Goal: Task Accomplishment & Management: Manage account settings

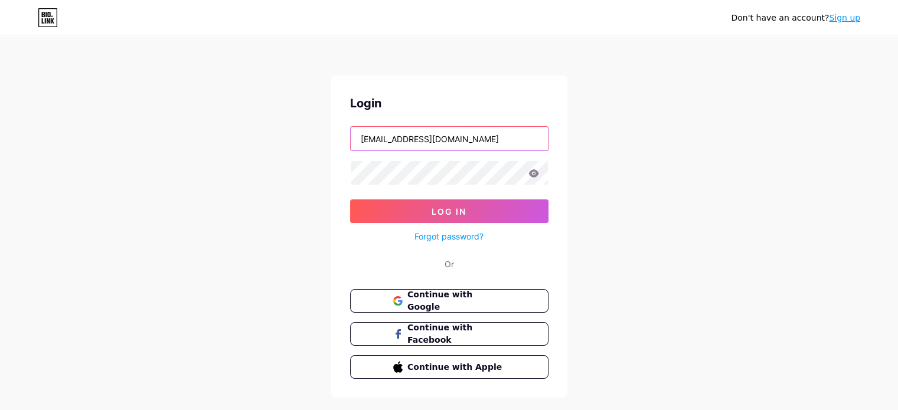
click at [443, 141] on input "[EMAIL_ADDRESS][DOMAIN_NAME]" at bounding box center [449, 139] width 197 height 24
drag, startPoint x: 499, startPoint y: 139, endPoint x: 347, endPoint y: 146, distance: 152.5
click at [347, 146] on div "Login [EMAIL_ADDRESS][DOMAIN_NAME] Log In Forgot password? Or Continue with Goo…" at bounding box center [449, 237] width 236 height 322
type input "[DOMAIN_NAME][EMAIL_ADDRESS][DOMAIN_NAME]"
click at [340, 173] on div "Login [DOMAIN_NAME][EMAIL_ADDRESS][DOMAIN_NAME] Log In Forgot password? Or Cont…" at bounding box center [449, 237] width 236 height 322
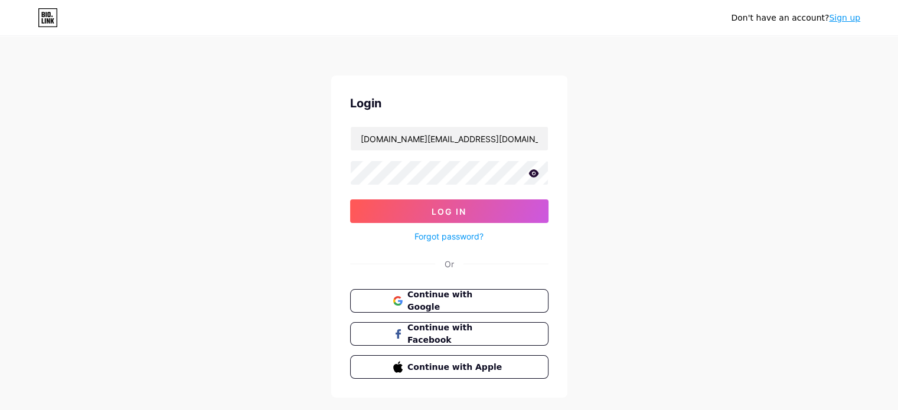
click at [531, 170] on icon at bounding box center [534, 173] width 11 height 8
click at [462, 208] on span "Log In" at bounding box center [449, 212] width 35 height 10
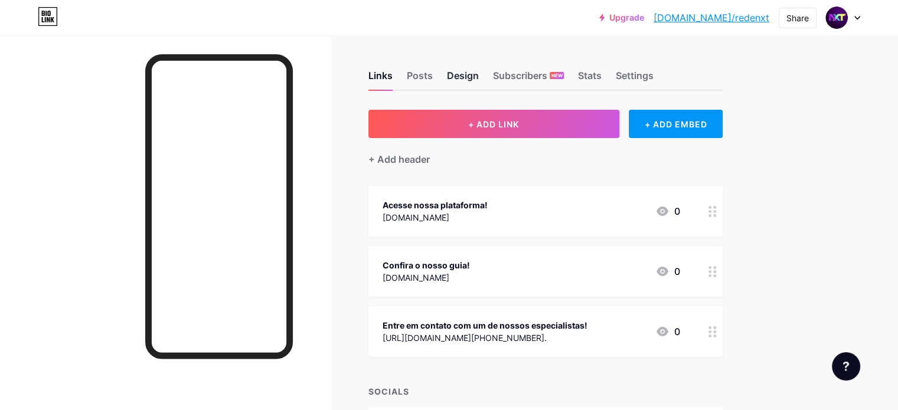
click at [479, 77] on div "Design" at bounding box center [463, 79] width 32 height 21
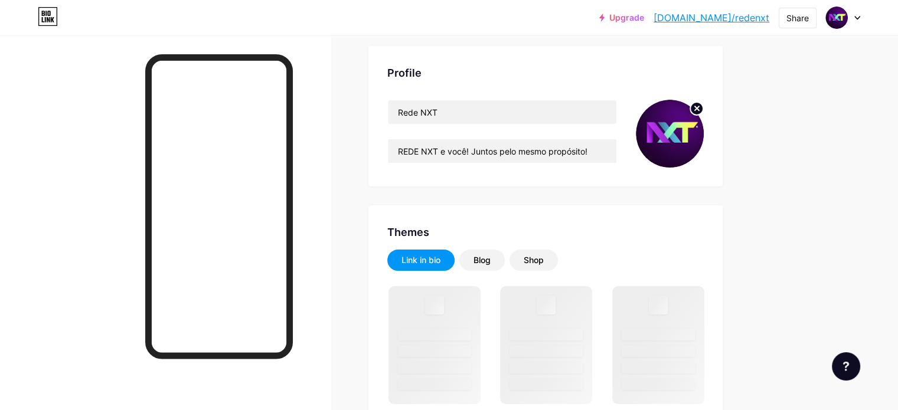
scroll to position [118, 0]
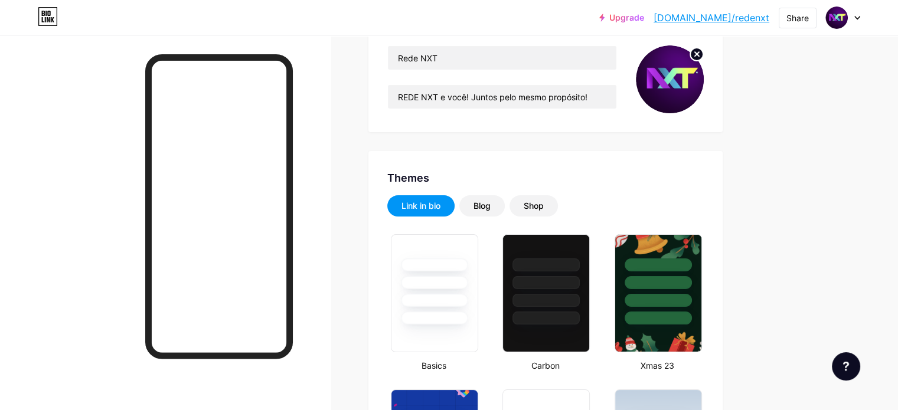
type input "#47105c"
type input "#ffffff"
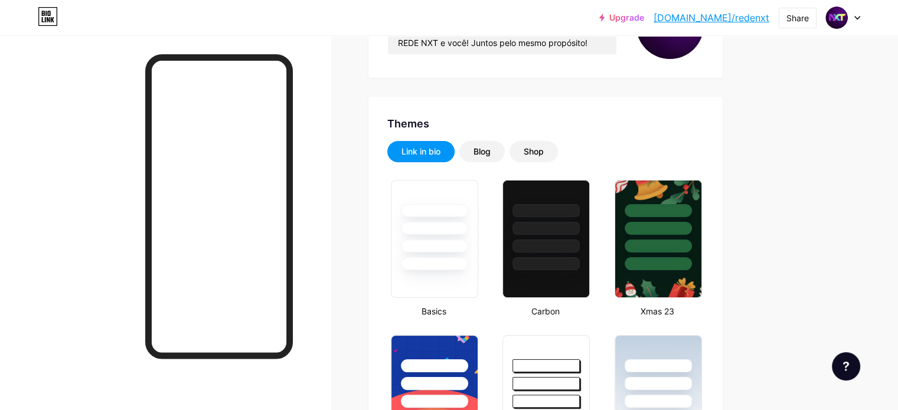
scroll to position [177, 0]
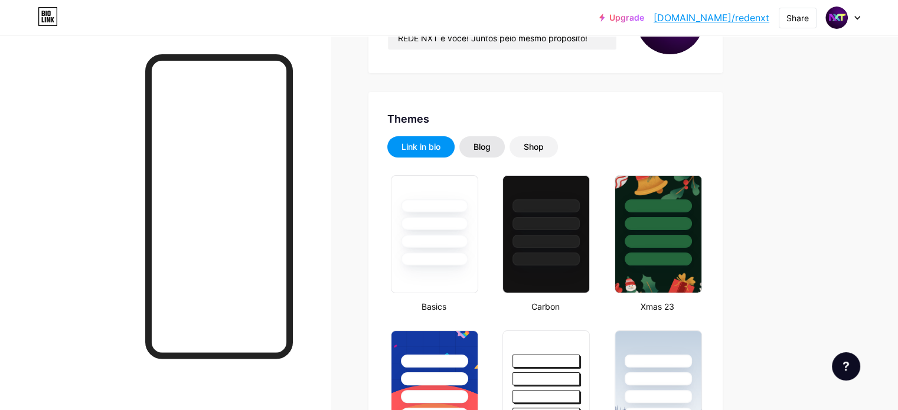
click at [505, 154] on div "Blog" at bounding box center [481, 146] width 45 height 21
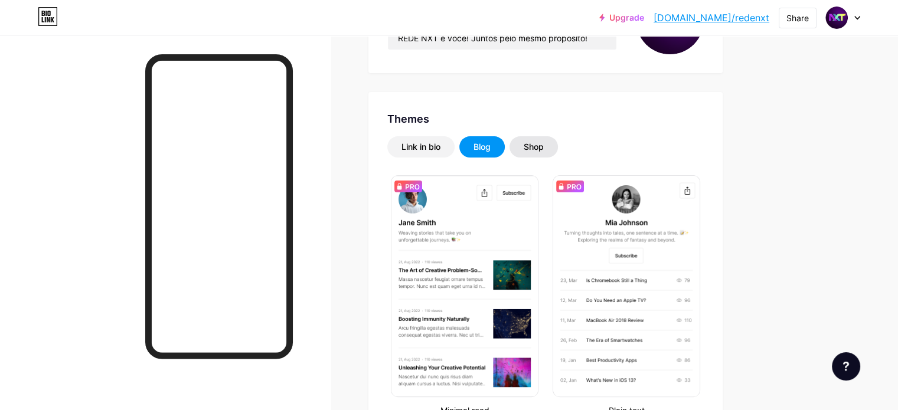
click at [544, 148] on div "Shop" at bounding box center [534, 147] width 20 height 12
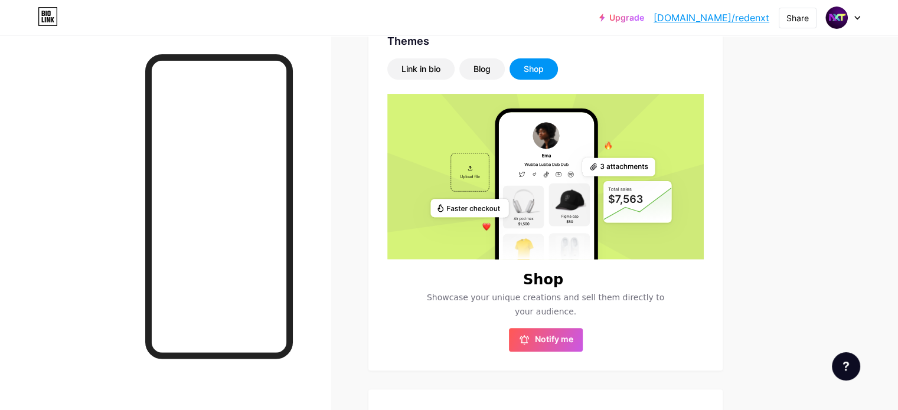
scroll to position [236, 0]
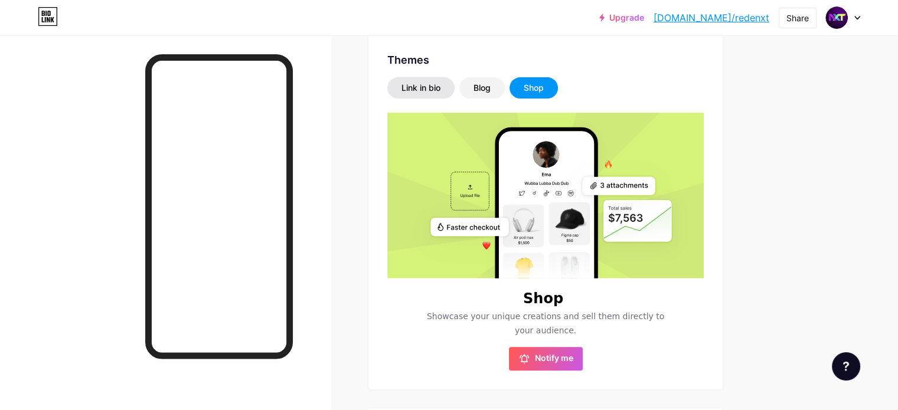
click at [441, 82] on div "Link in bio" at bounding box center [421, 88] width 39 height 12
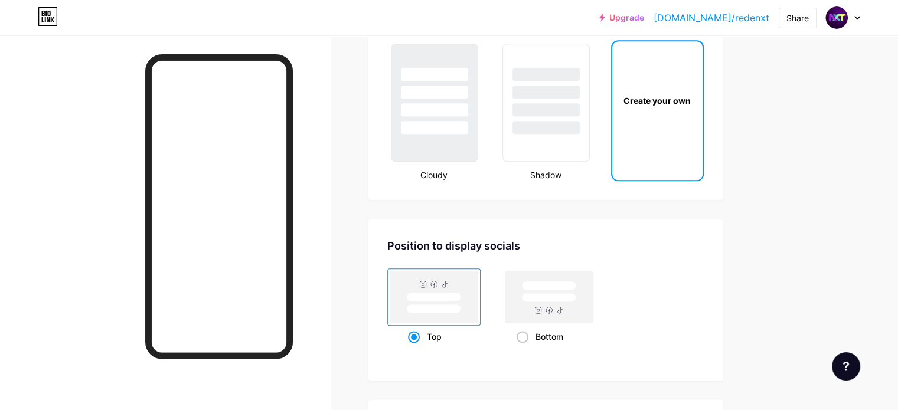
scroll to position [1417, 0]
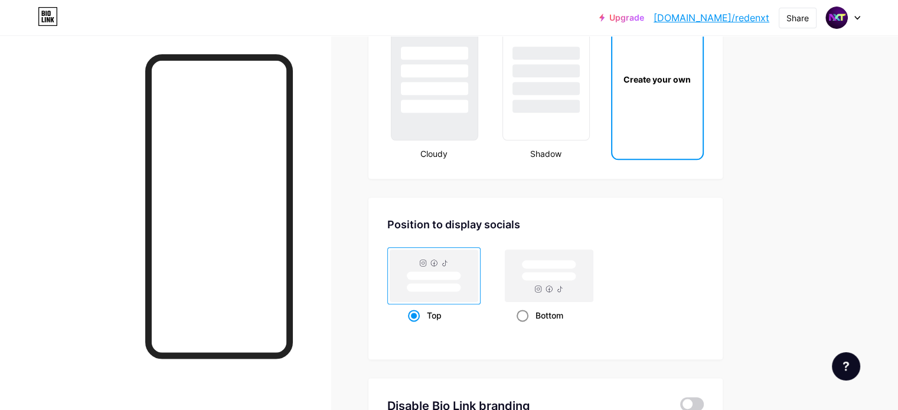
click at [529, 310] on span at bounding box center [523, 316] width 12 height 12
click at [524, 327] on input "Bottom" at bounding box center [521, 331] width 8 height 8
radio input "true"
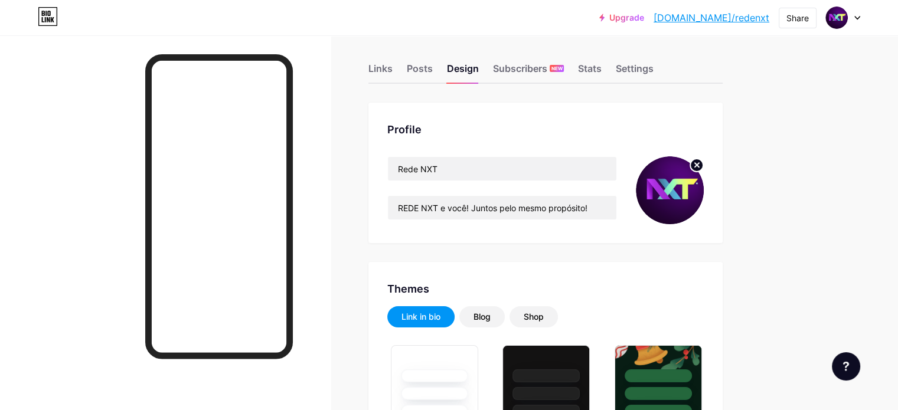
scroll to position [0, 0]
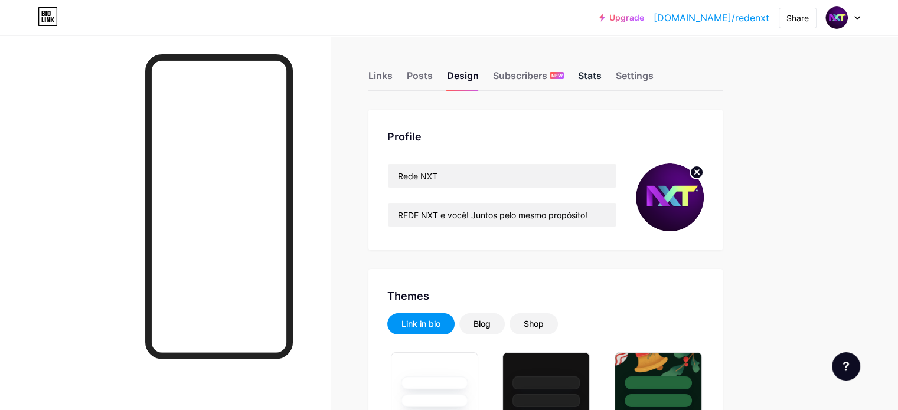
click at [602, 70] on div "Stats" at bounding box center [590, 79] width 24 height 21
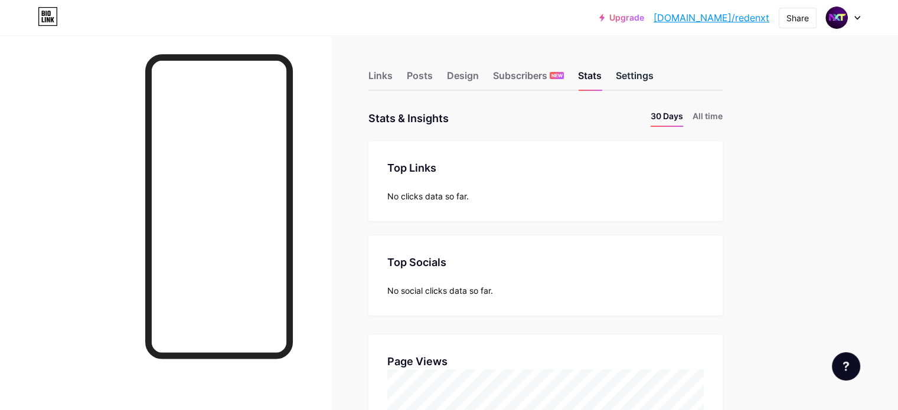
scroll to position [410, 898]
click at [654, 73] on div "Settings" at bounding box center [635, 79] width 38 height 21
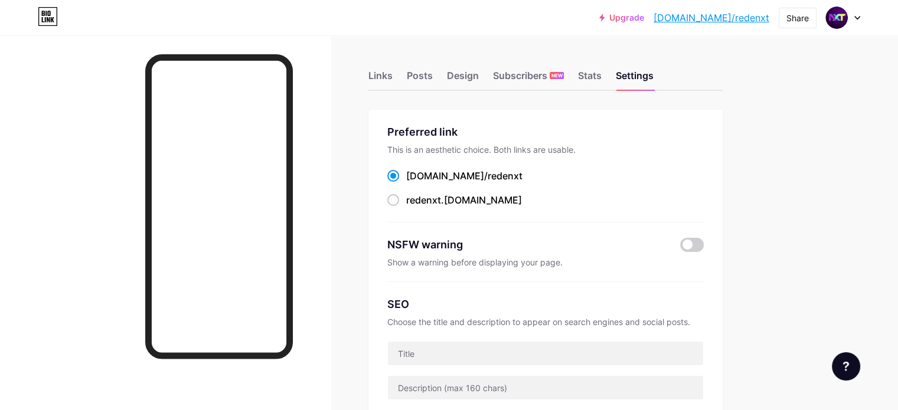
click at [482, 73] on div "Links Posts Design Subscribers NEW Stats Settings" at bounding box center [546, 70] width 354 height 41
click at [433, 73] on div "Posts" at bounding box center [420, 79] width 26 height 21
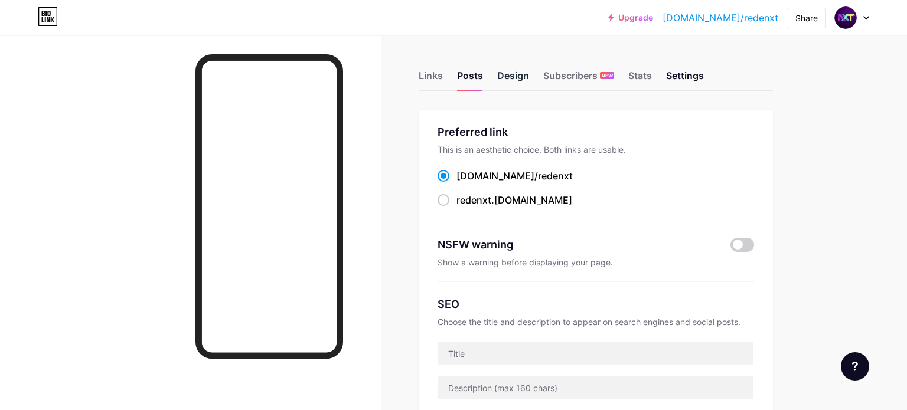
click at [515, 75] on div "Design" at bounding box center [513, 79] width 32 height 21
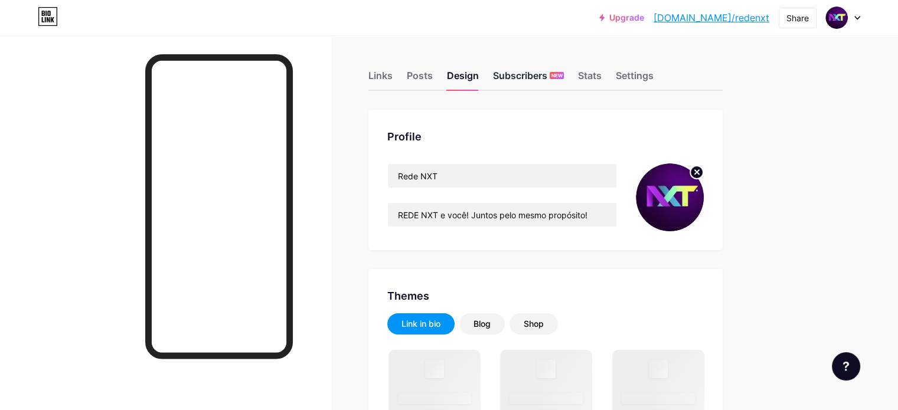
click at [564, 75] on div "Subscribers NEW" at bounding box center [528, 79] width 71 height 21
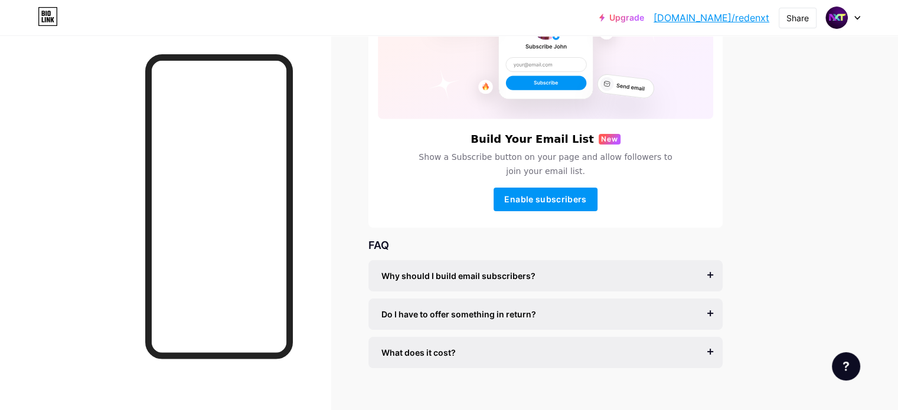
scroll to position [153, 0]
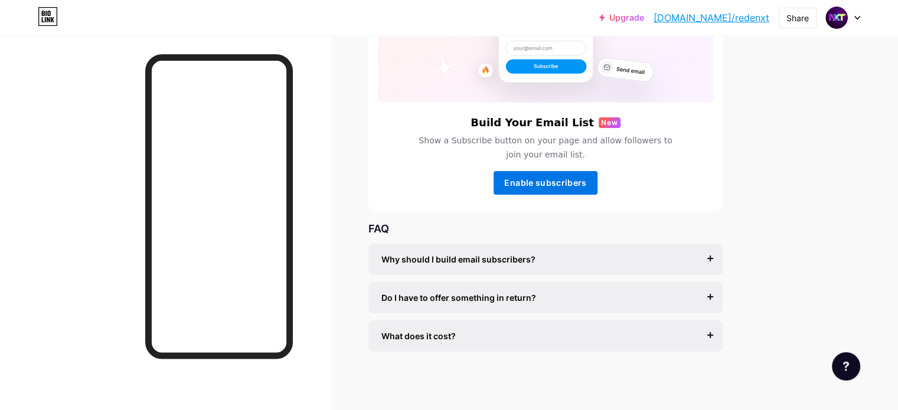
click at [598, 188] on button "Enable subscribers" at bounding box center [546, 183] width 104 height 24
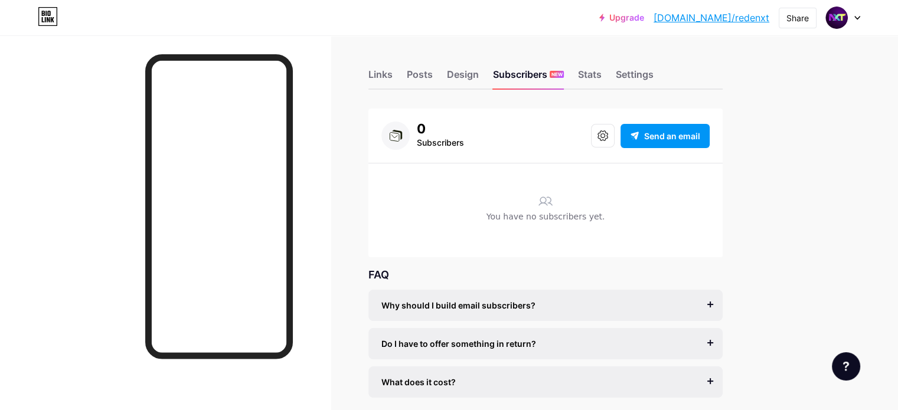
scroll to position [0, 0]
click at [608, 133] on icon at bounding box center [603, 137] width 11 height 11
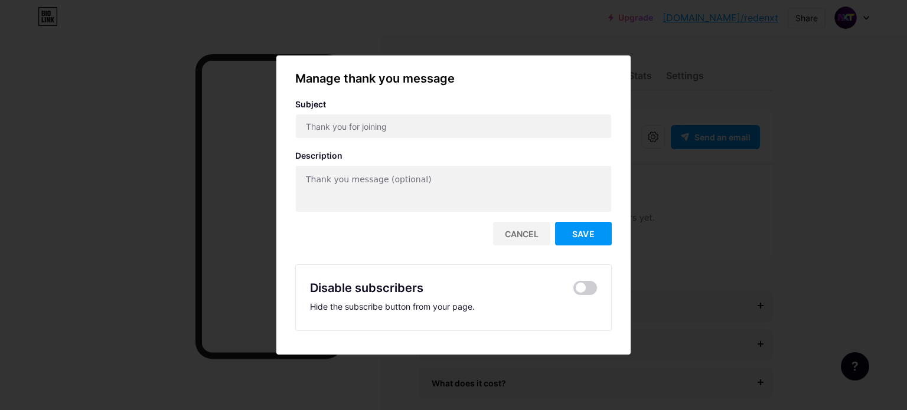
click at [789, 270] on div at bounding box center [453, 205] width 907 height 410
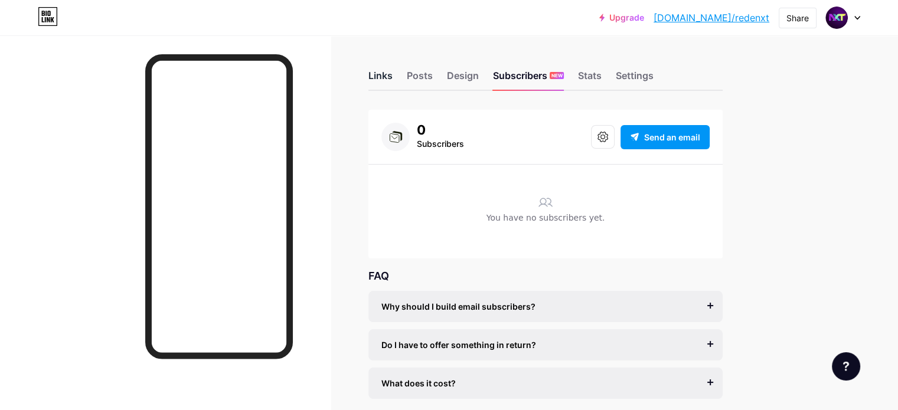
click at [393, 75] on div "Links" at bounding box center [381, 79] width 24 height 21
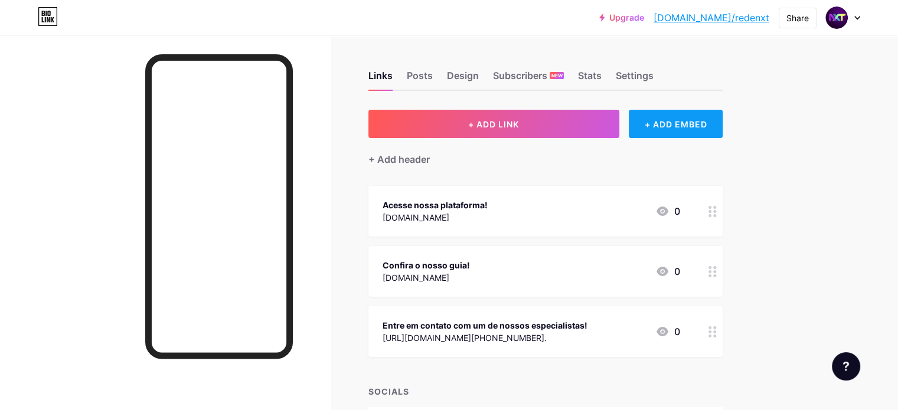
click at [723, 115] on div "+ ADD EMBED" at bounding box center [676, 124] width 94 height 28
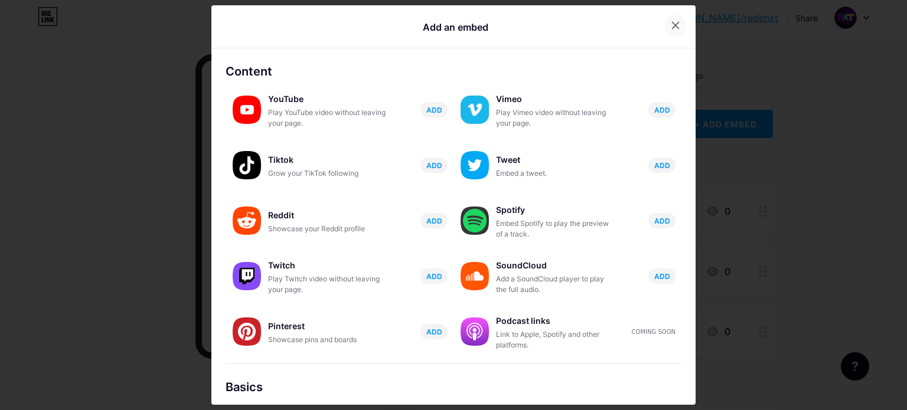
click at [671, 25] on icon at bounding box center [675, 25] width 9 height 9
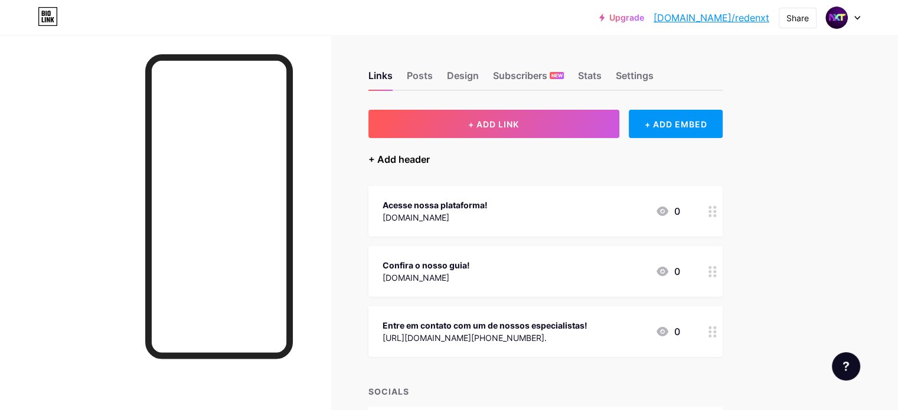
click at [430, 159] on div "+ Add header" at bounding box center [399, 159] width 61 height 14
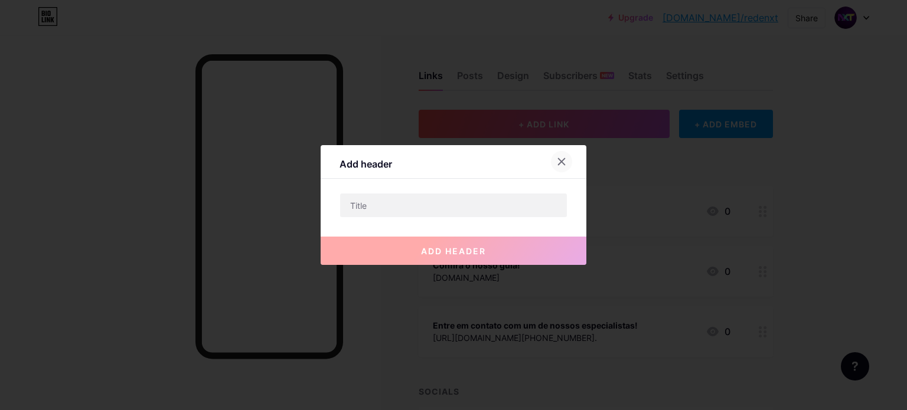
click at [560, 160] on icon at bounding box center [561, 161] width 9 height 9
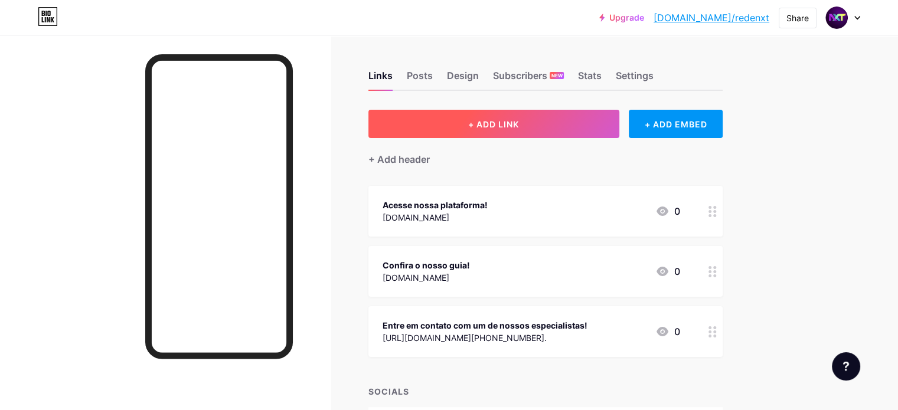
click at [611, 123] on button "+ ADD LINK" at bounding box center [494, 124] width 251 height 28
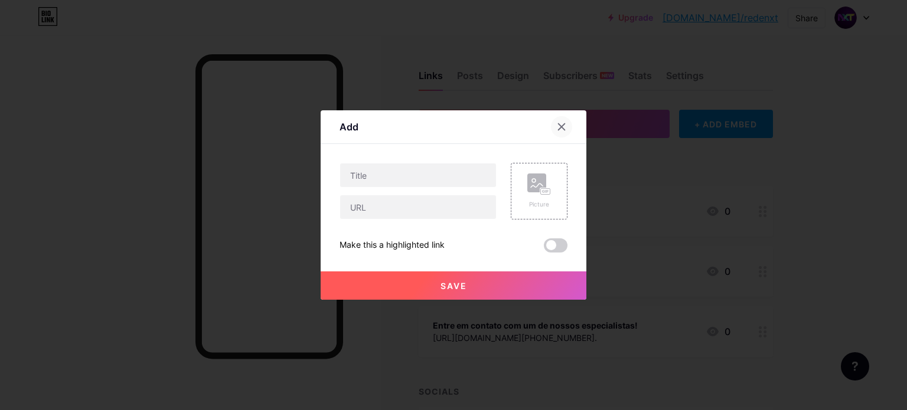
click at [562, 124] on icon at bounding box center [561, 126] width 9 height 9
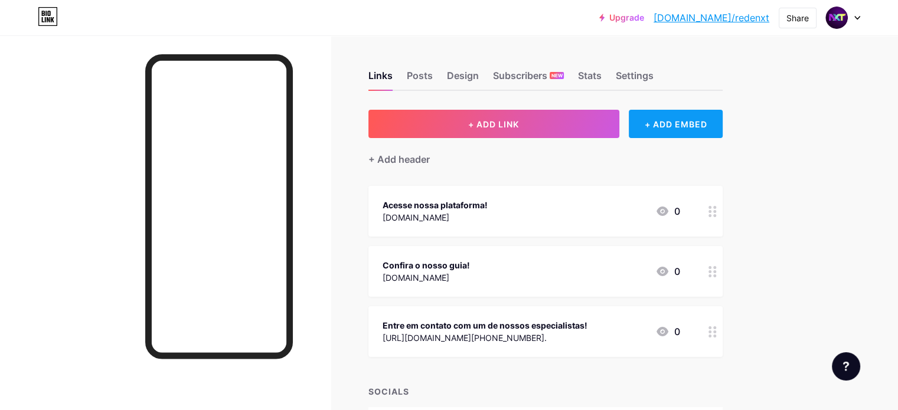
click at [713, 122] on div "+ ADD EMBED" at bounding box center [676, 124] width 94 height 28
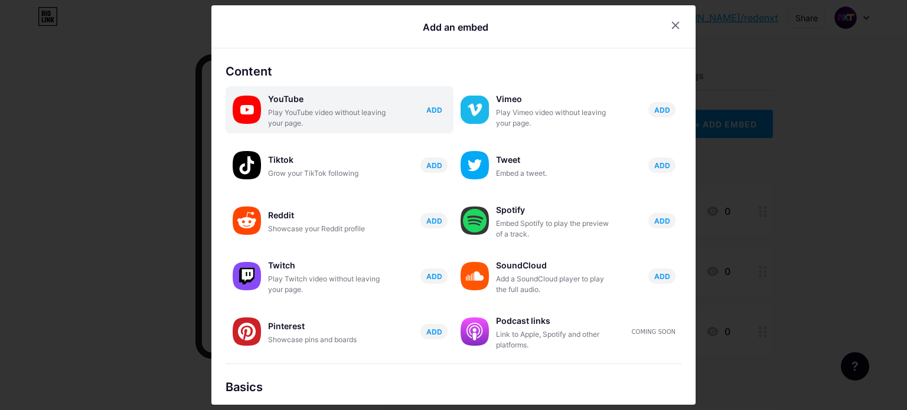
click at [356, 118] on div "Play YouTube video without leaving your page." at bounding box center [327, 117] width 118 height 21
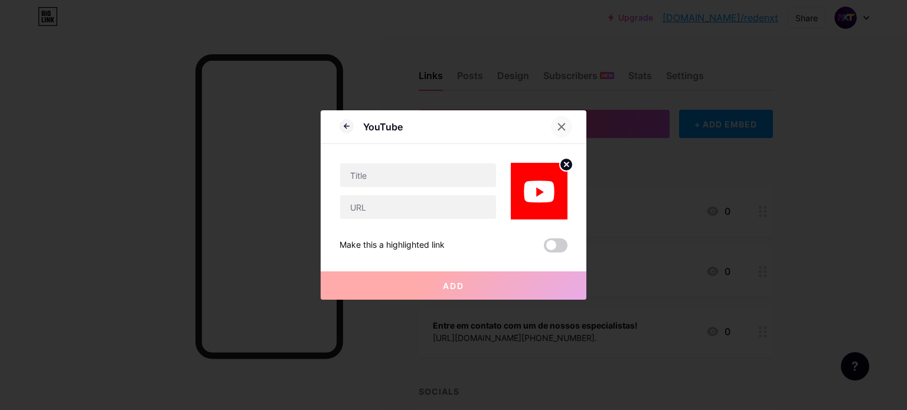
click at [557, 127] on icon at bounding box center [561, 126] width 9 height 9
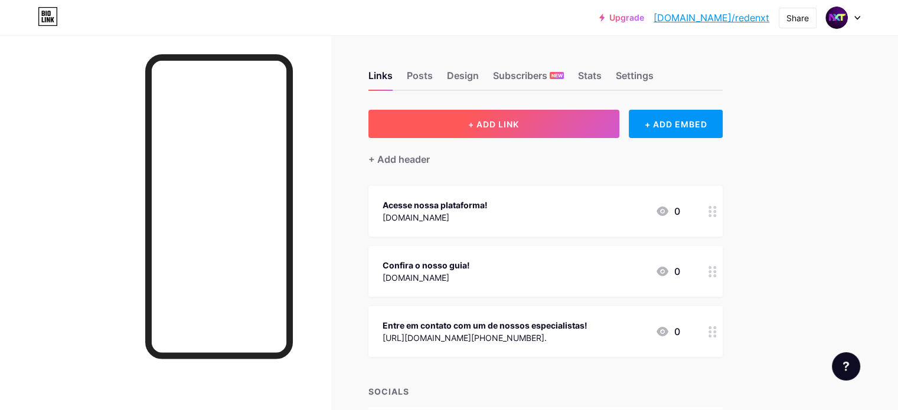
click at [519, 124] on span "+ ADD LINK" at bounding box center [493, 124] width 51 height 10
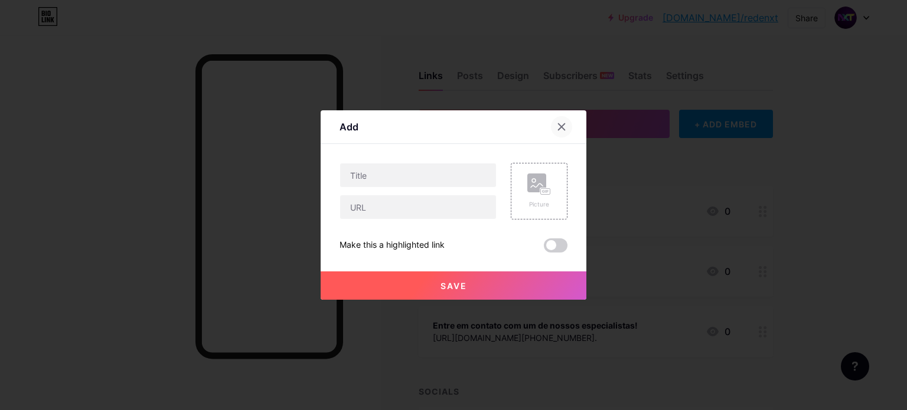
click at [559, 126] on icon at bounding box center [562, 127] width 6 height 6
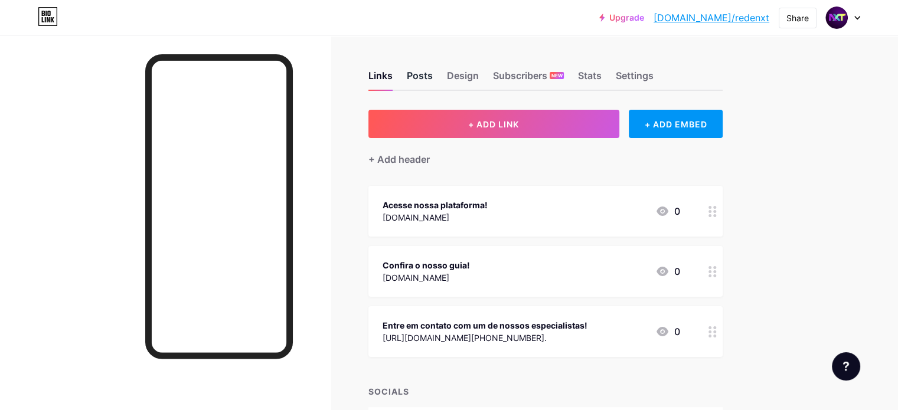
click at [433, 77] on div "Posts" at bounding box center [420, 79] width 26 height 21
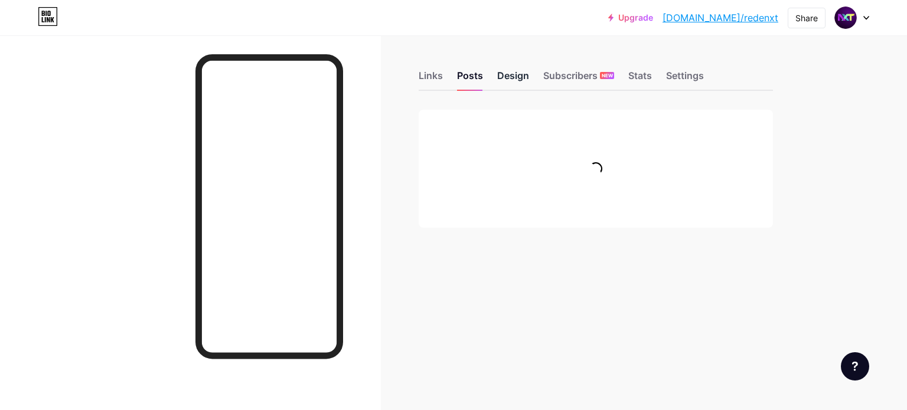
click at [526, 71] on div "Design" at bounding box center [513, 79] width 32 height 21
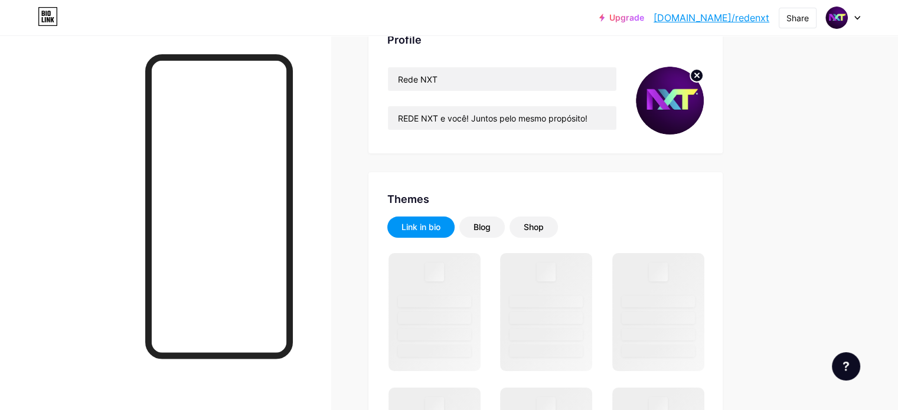
scroll to position [118, 0]
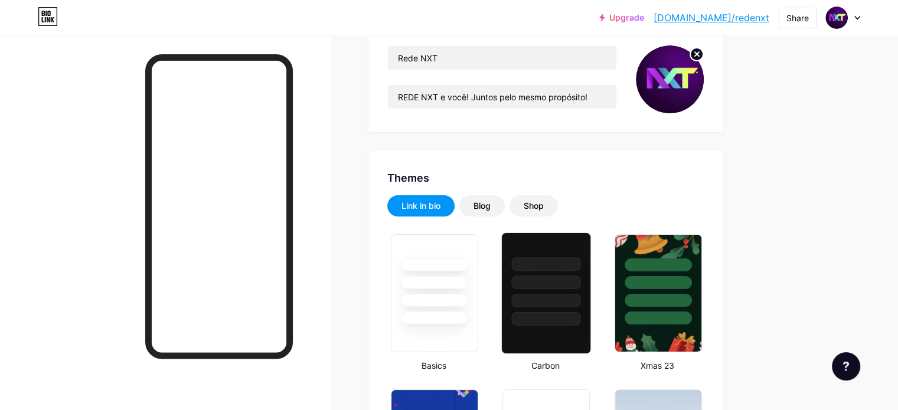
type input "#47105c"
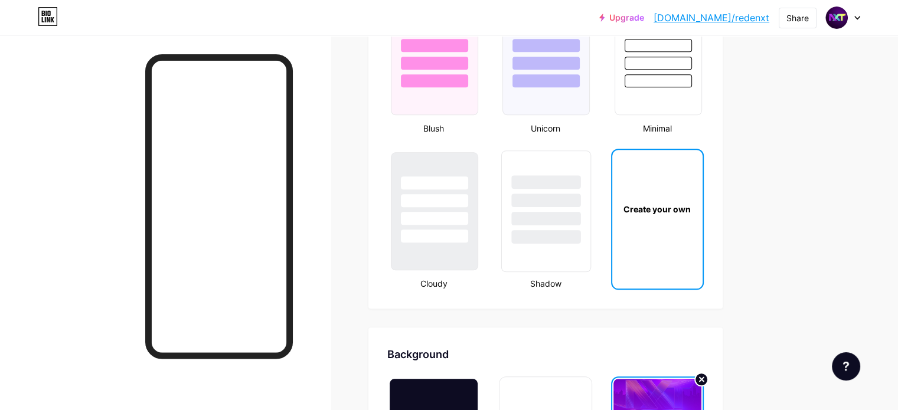
scroll to position [1299, 0]
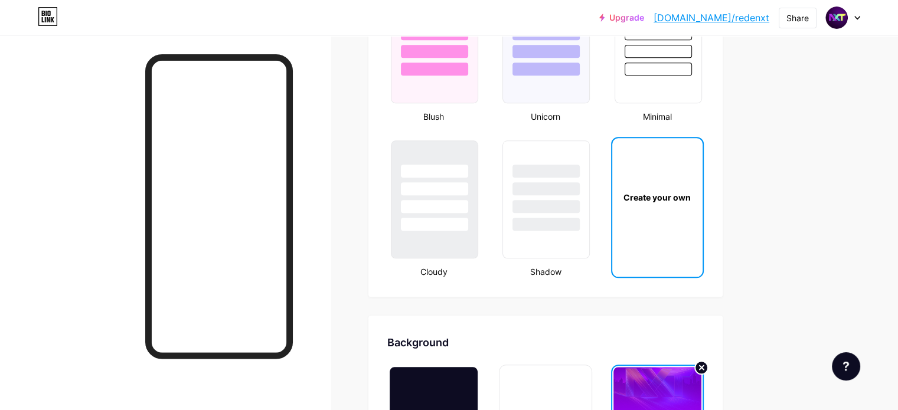
click at [700, 194] on div "Create your own" at bounding box center [657, 197] width 86 height 12
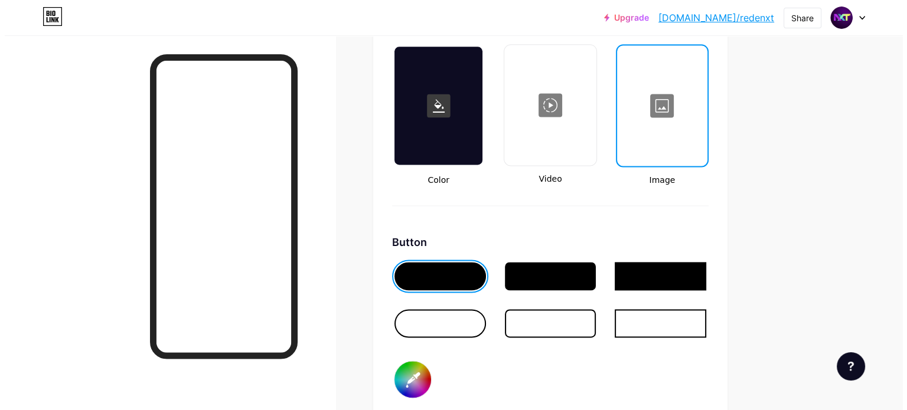
scroll to position [1623, 0]
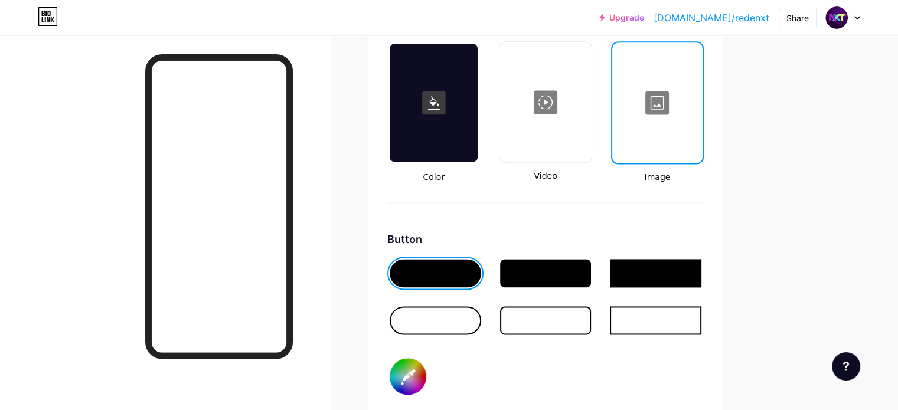
click at [585, 91] on div at bounding box center [545, 102] width 89 height 118
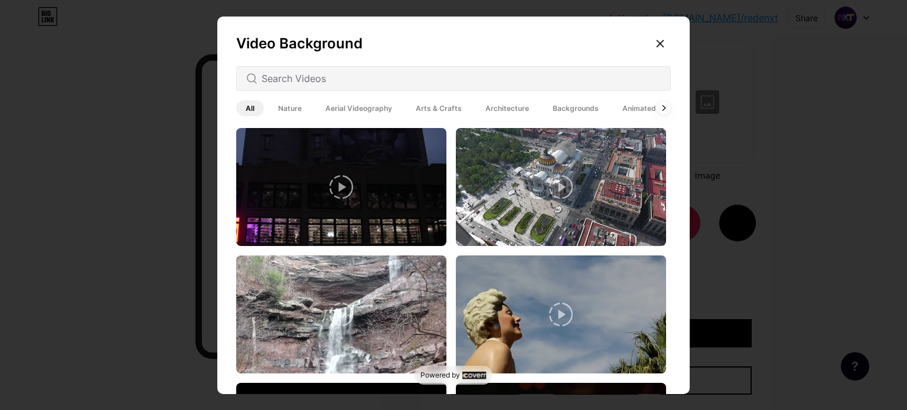
click at [629, 108] on span "Animated" at bounding box center [639, 108] width 53 height 16
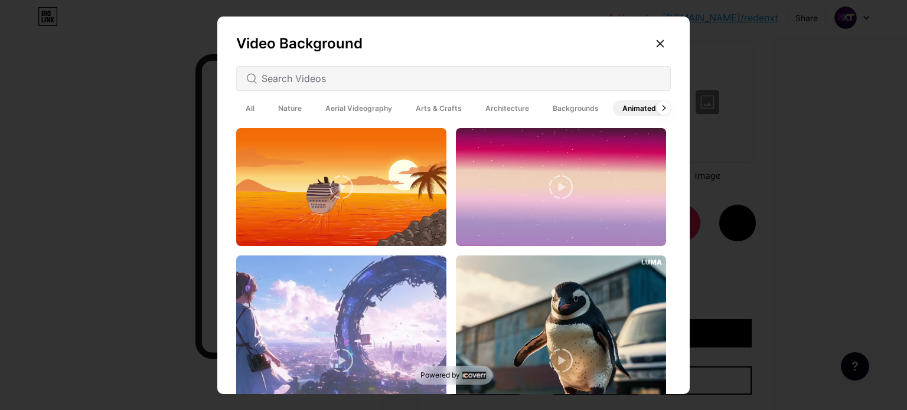
click at [555, 187] on icon at bounding box center [561, 187] width 24 height 24
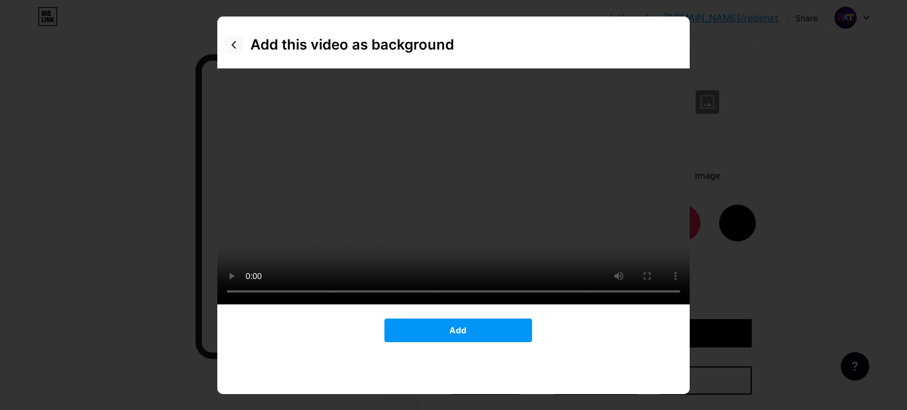
click at [233, 42] on icon at bounding box center [233, 44] width 9 height 9
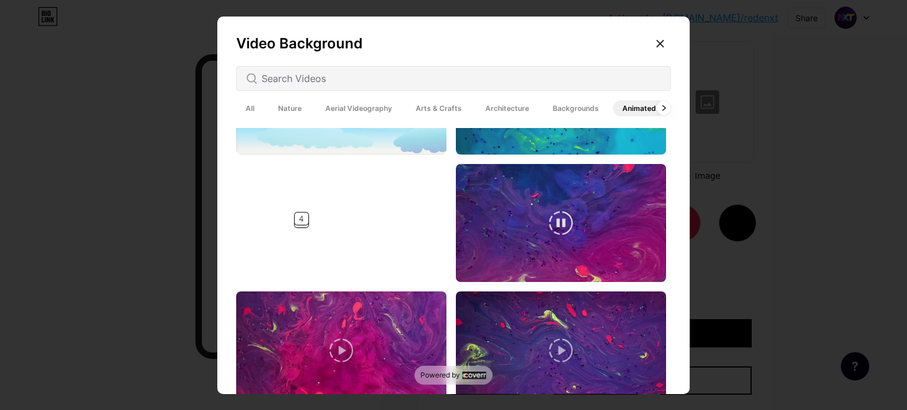
scroll to position [827, 0]
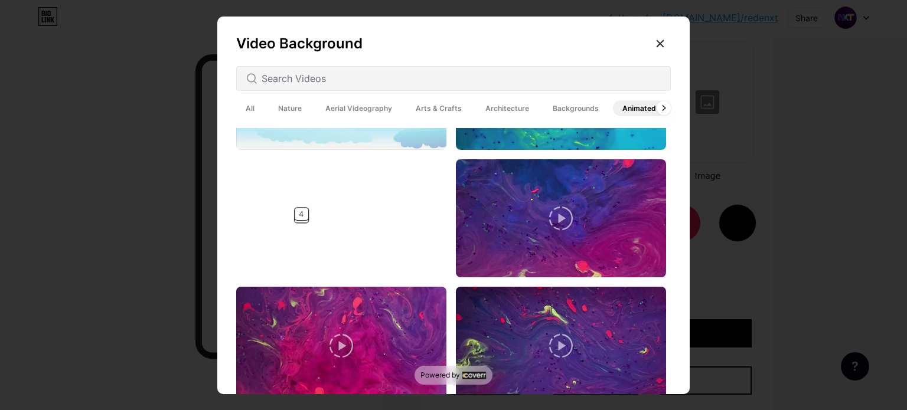
click at [553, 211] on icon at bounding box center [561, 219] width 24 height 24
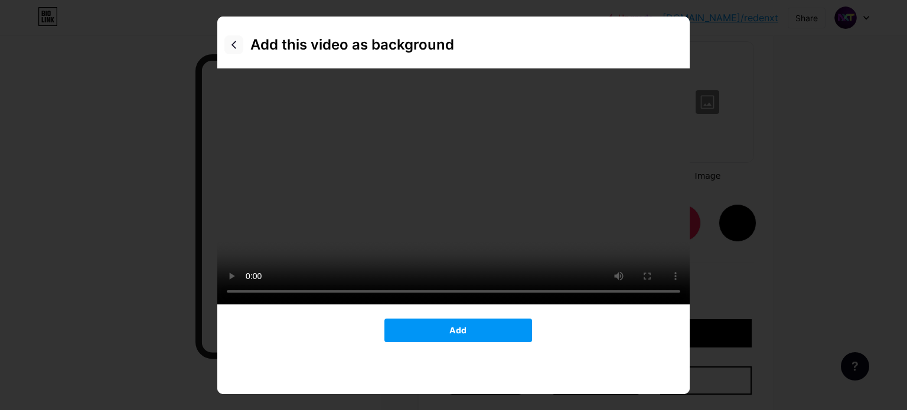
click at [229, 42] on icon at bounding box center [233, 44] width 9 height 9
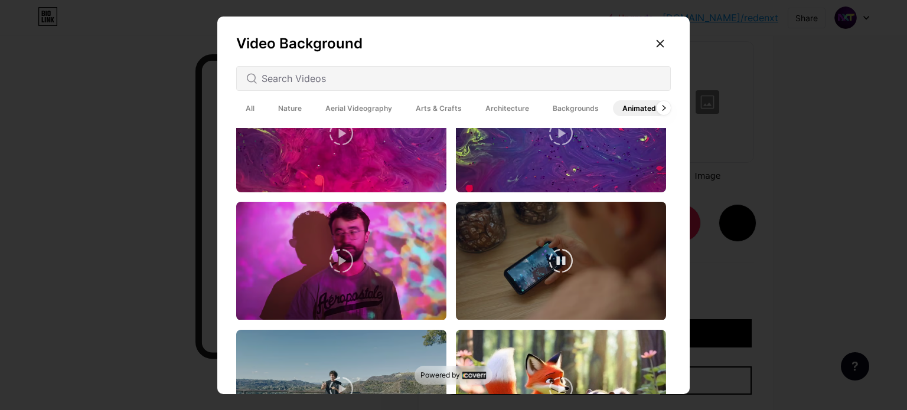
scroll to position [945, 0]
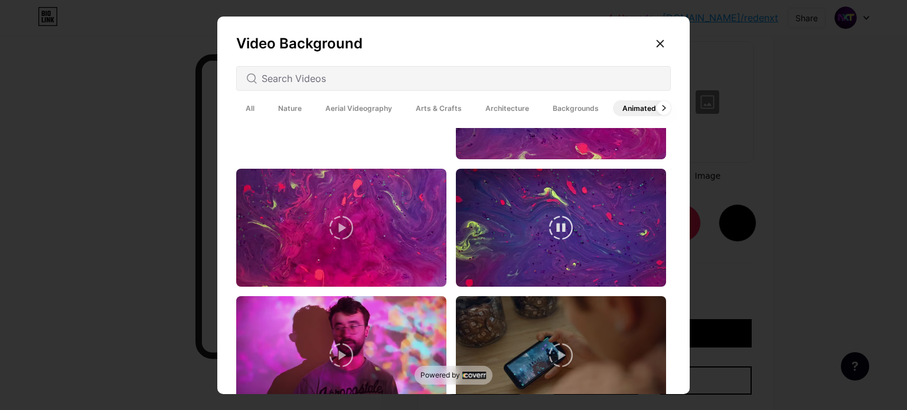
click at [515, 235] on video at bounding box center [561, 228] width 210 height 118
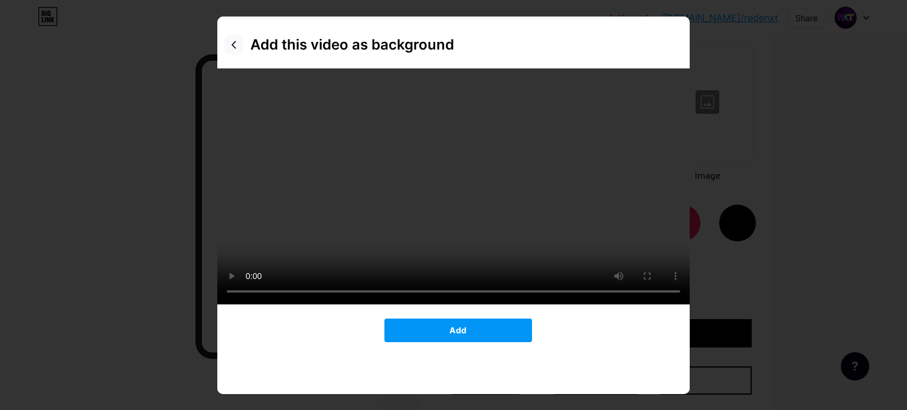
click at [231, 44] on icon at bounding box center [233, 44] width 9 height 9
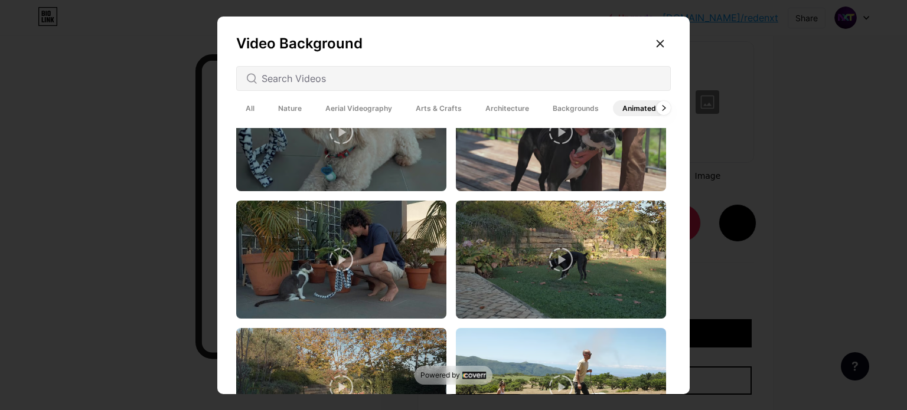
scroll to position [1949, 0]
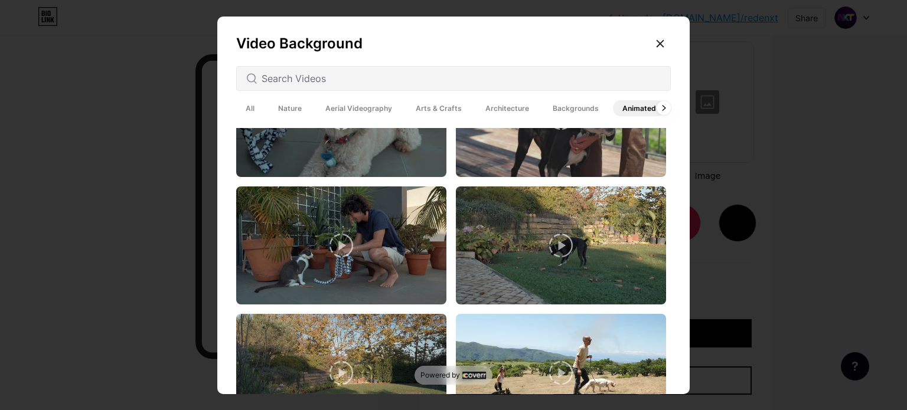
click at [484, 110] on span "Architecture" at bounding box center [507, 108] width 63 height 16
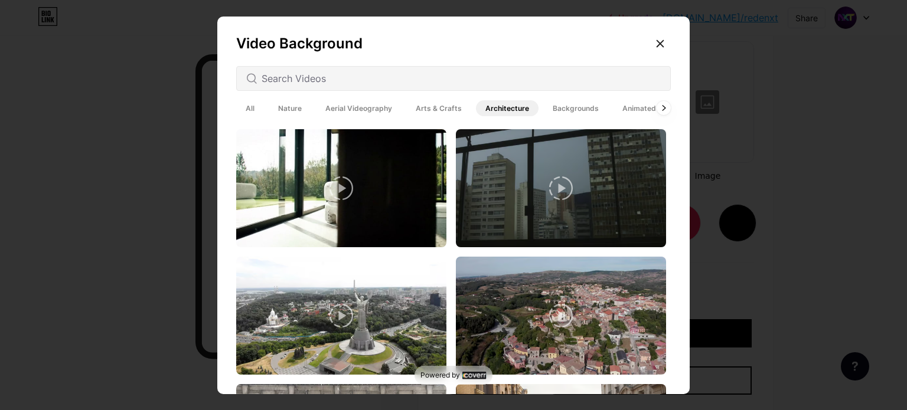
scroll to position [532, 0]
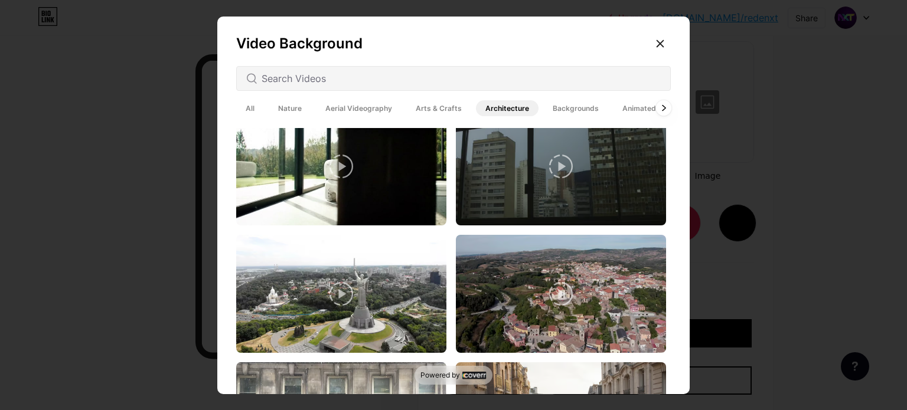
click at [661, 110] on icon at bounding box center [663, 108] width 5 height 6
click at [619, 109] on span "Animated" at bounding box center [639, 108] width 53 height 16
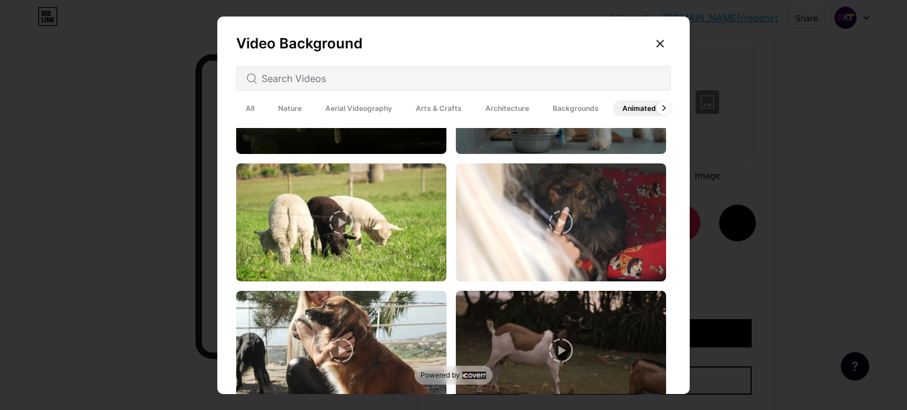
scroll to position [3256, 0]
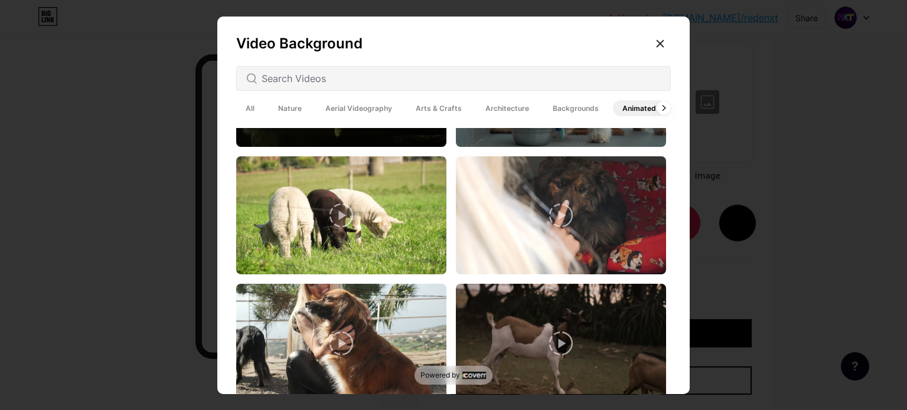
click at [575, 109] on span "Backgrounds" at bounding box center [575, 108] width 65 height 16
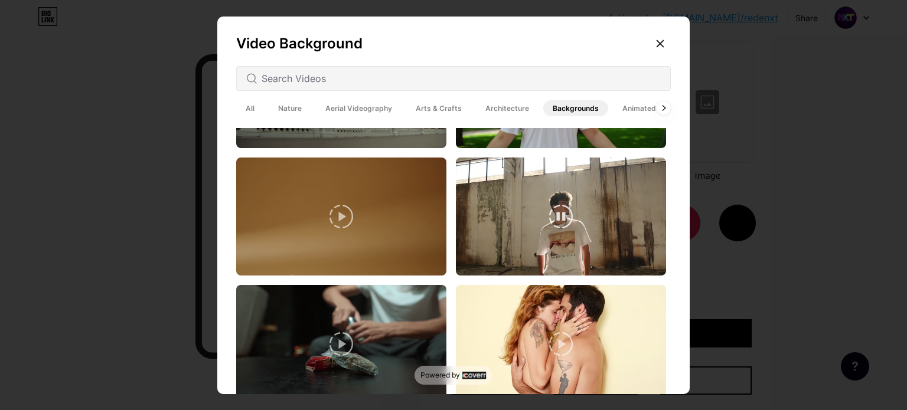
scroll to position [2889, 0]
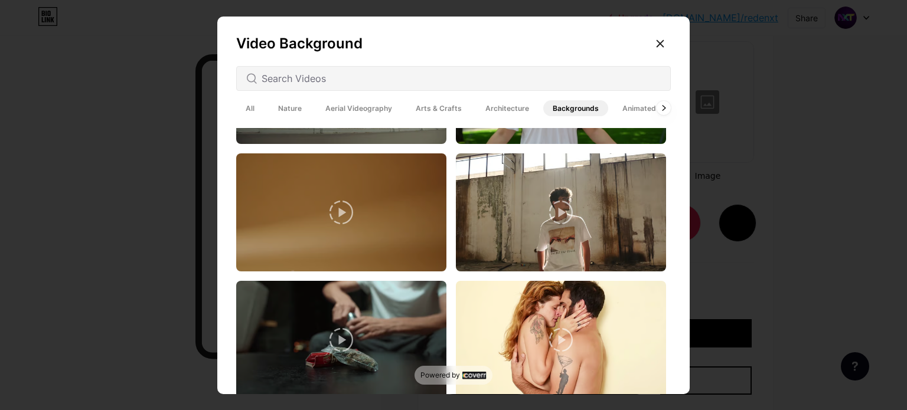
click at [291, 110] on span "Nature" at bounding box center [290, 108] width 43 height 16
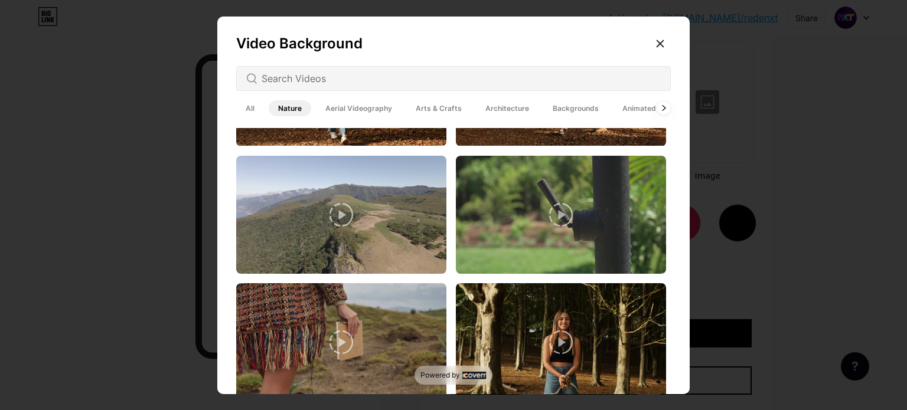
scroll to position [2920, 0]
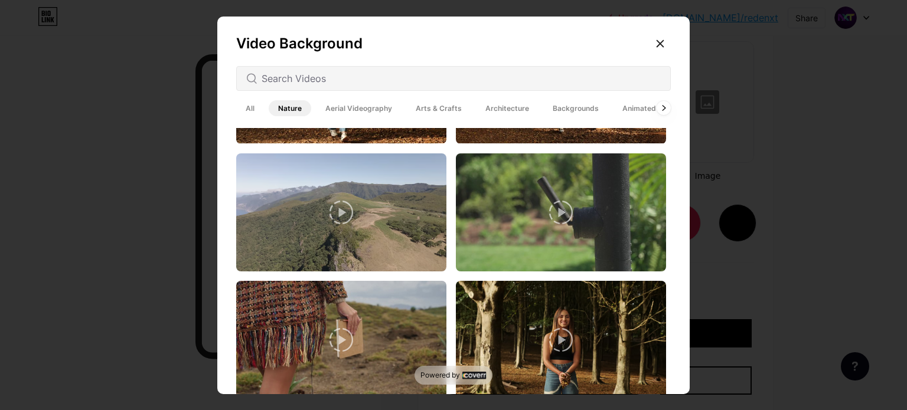
click at [244, 108] on span "All" at bounding box center [250, 108] width 28 height 16
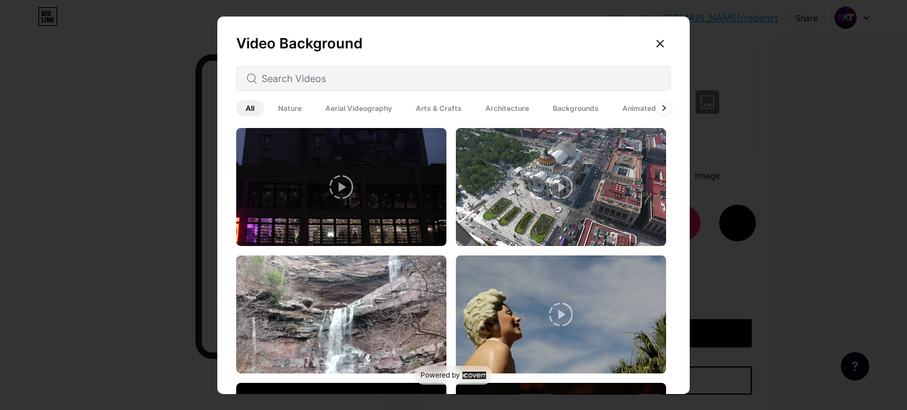
click at [371, 99] on div "All Nature Aerial Videography Arts & Crafts Architecture Backgrounds Animated" at bounding box center [450, 108] width 429 height 21
click at [377, 110] on span "Aerial Videography" at bounding box center [359, 108] width 86 height 16
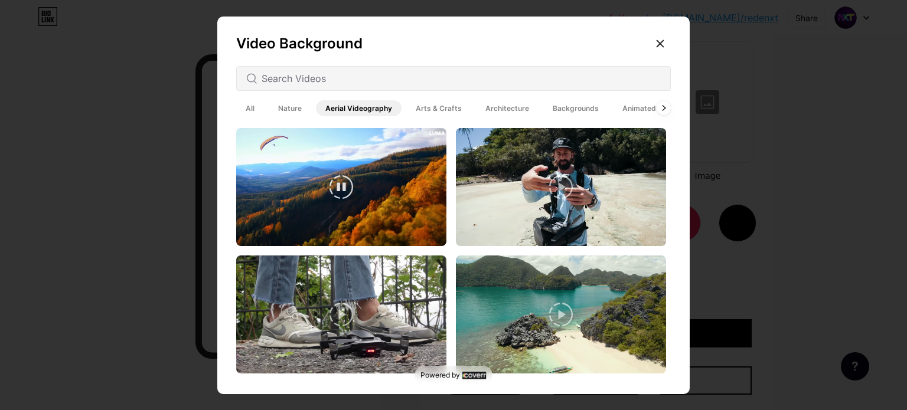
click at [366, 181] on video at bounding box center [341, 187] width 210 height 118
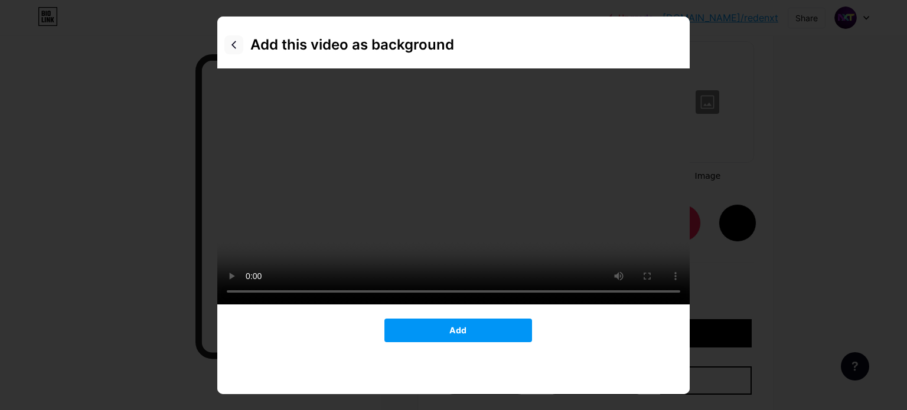
click at [231, 42] on icon at bounding box center [233, 45] width 5 height 8
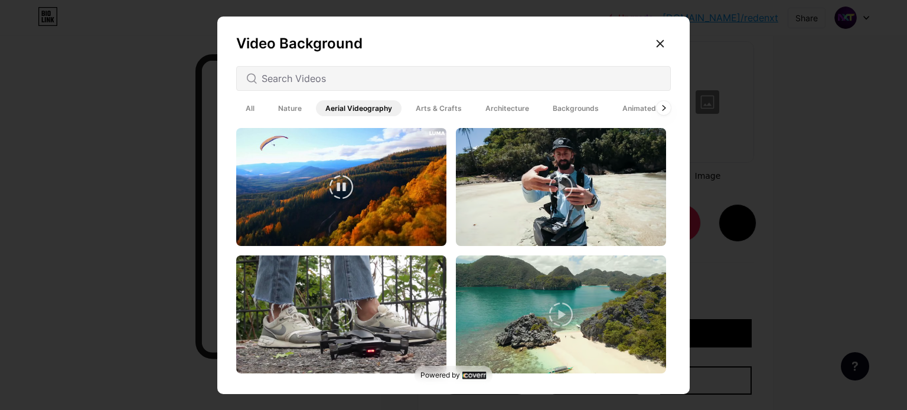
click at [381, 188] on video at bounding box center [341, 187] width 210 height 118
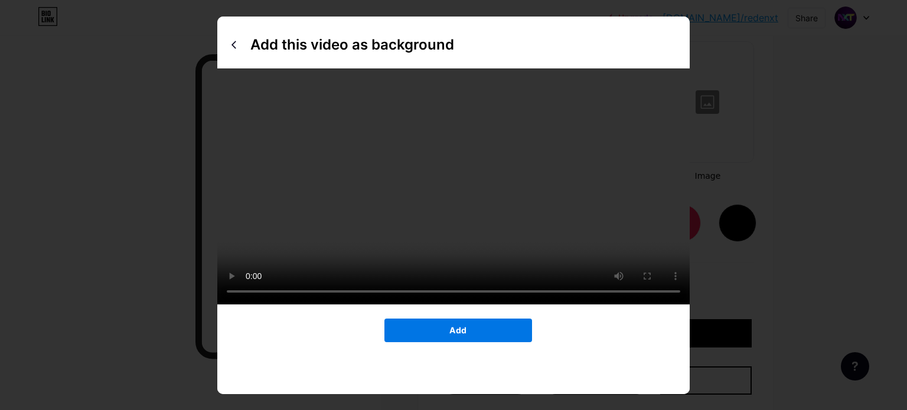
click at [470, 343] on button "Add" at bounding box center [458, 331] width 148 height 24
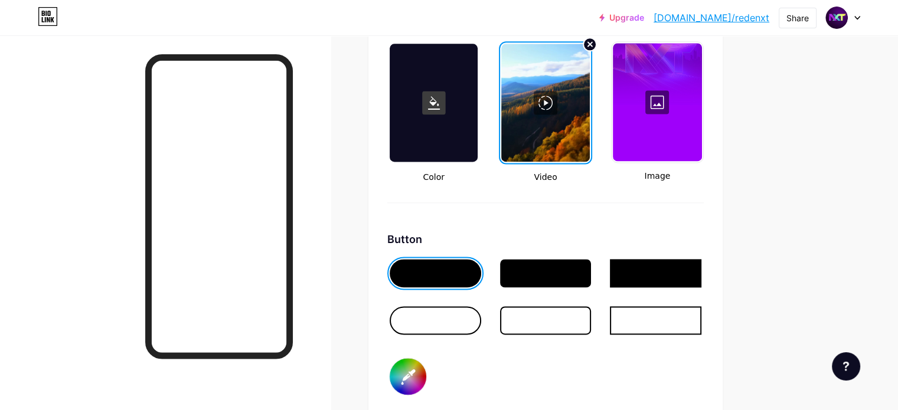
click at [589, 109] on div at bounding box center [545, 103] width 88 height 118
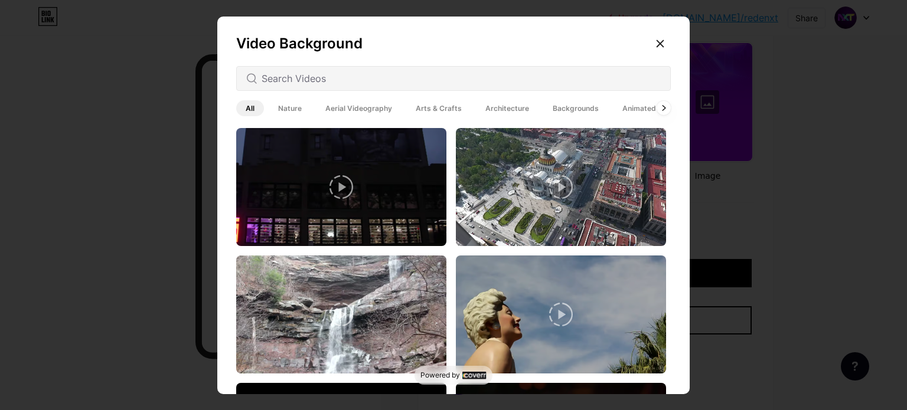
drag, startPoint x: 550, startPoint y: 113, endPoint x: 613, endPoint y: 110, distance: 63.3
click at [552, 113] on span "Backgrounds" at bounding box center [575, 108] width 65 height 16
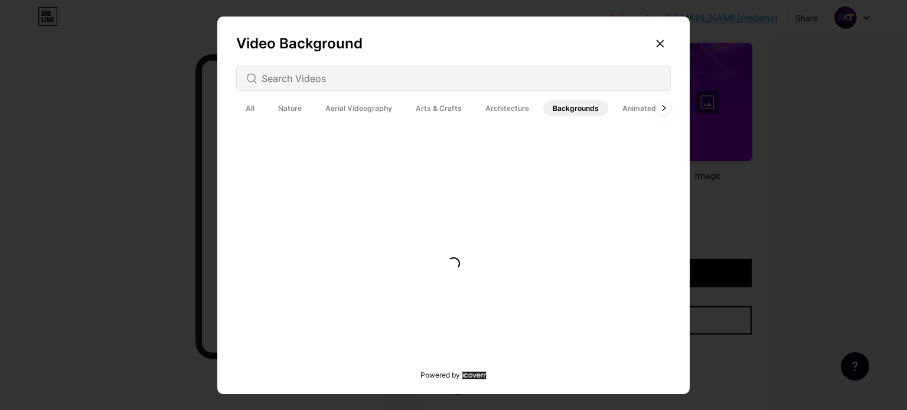
click at [618, 110] on span "Animated" at bounding box center [639, 108] width 53 height 16
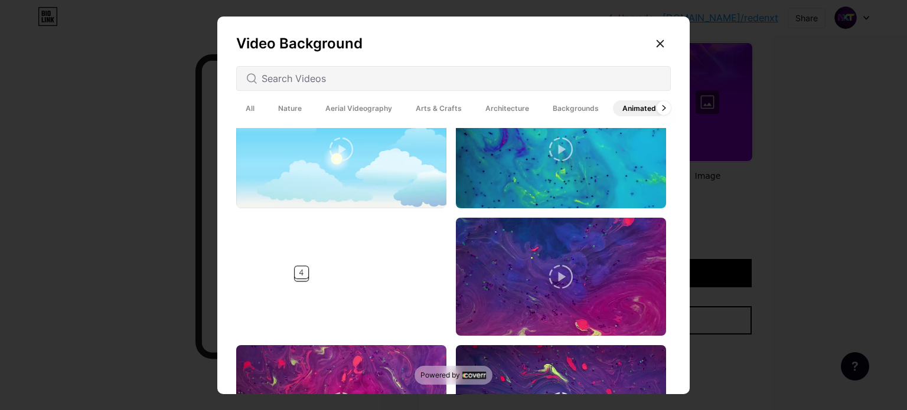
scroll to position [768, 0]
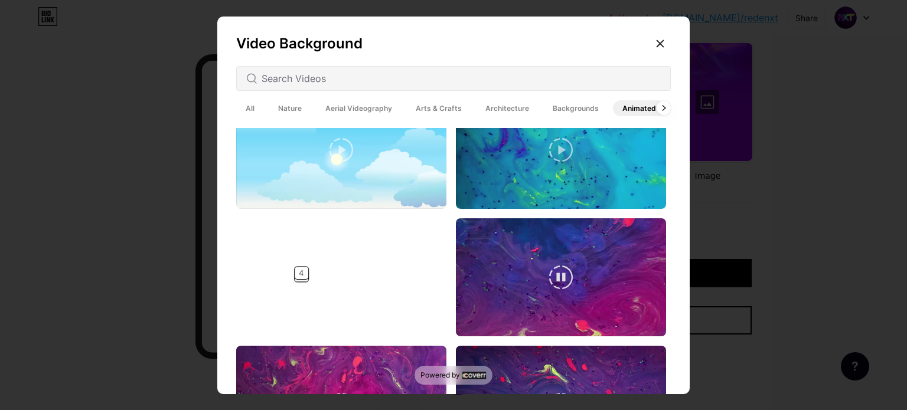
click at [519, 237] on video at bounding box center [561, 278] width 210 height 118
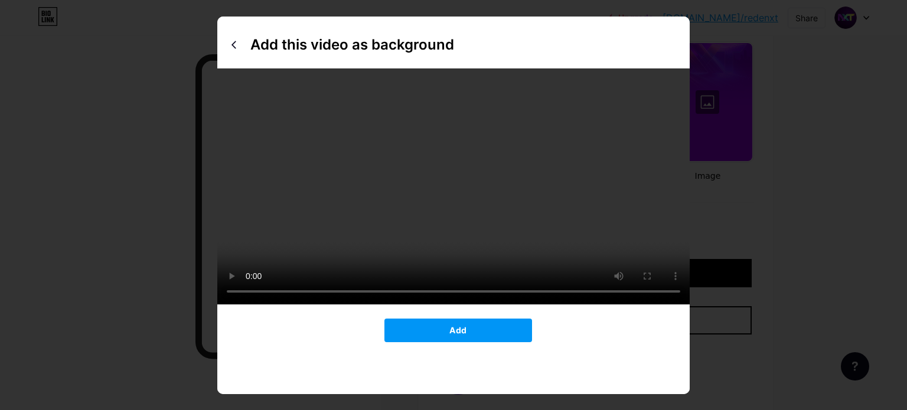
click at [452, 377] on div "Add this video as background Add" at bounding box center [453, 206] width 472 height 378
click at [449, 335] on span "Add" at bounding box center [457, 330] width 17 height 10
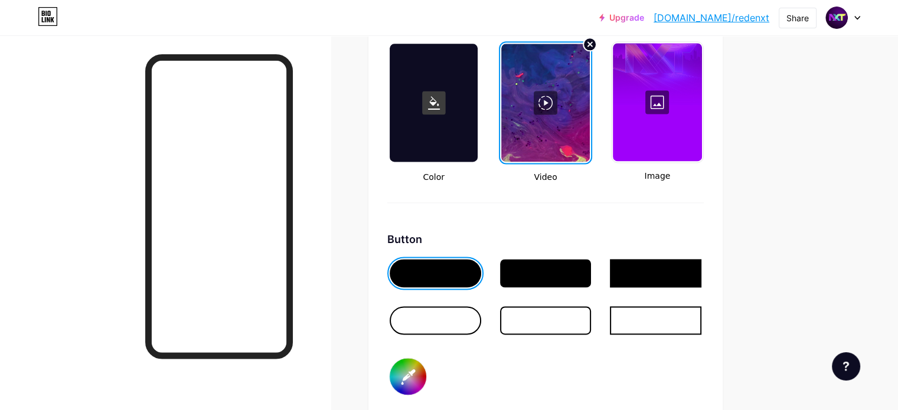
click at [589, 95] on div at bounding box center [545, 103] width 88 height 118
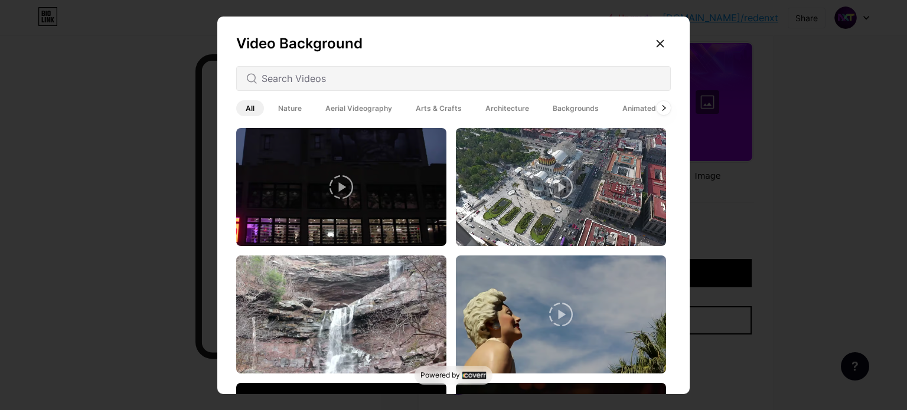
click at [619, 106] on span "Animated" at bounding box center [639, 108] width 53 height 16
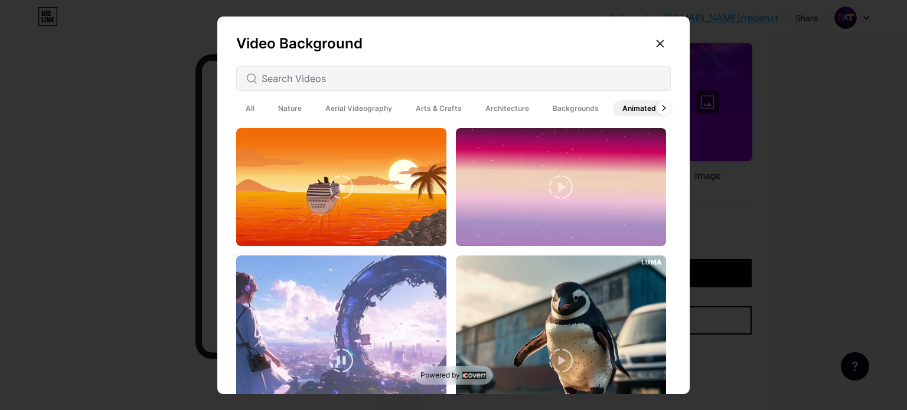
click at [377, 304] on video at bounding box center [341, 361] width 210 height 210
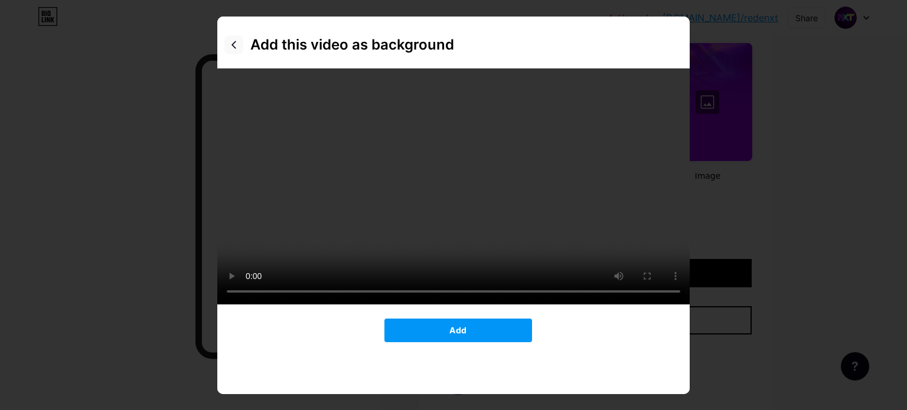
click at [231, 44] on icon at bounding box center [233, 44] width 9 height 9
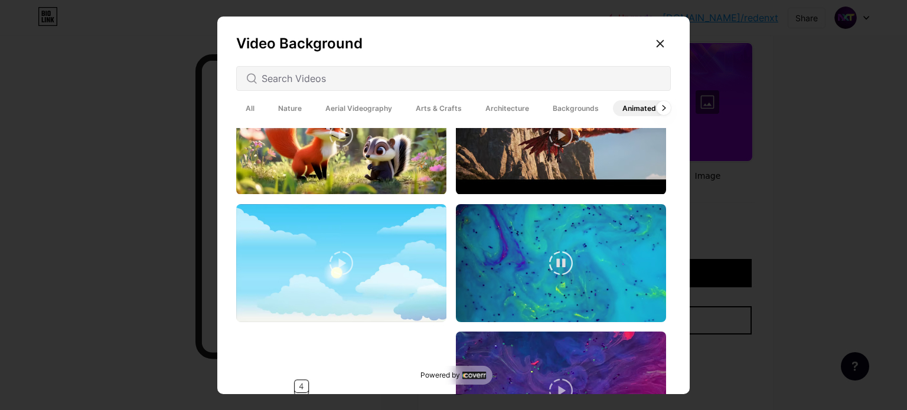
scroll to position [650, 0]
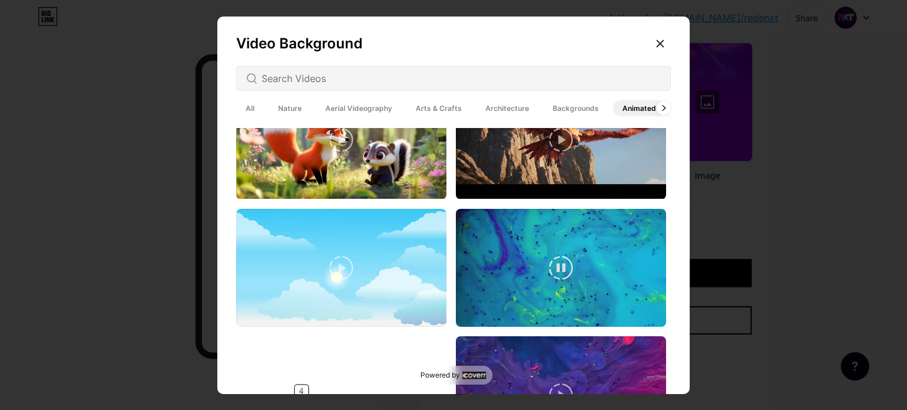
click at [575, 262] on video at bounding box center [561, 268] width 210 height 118
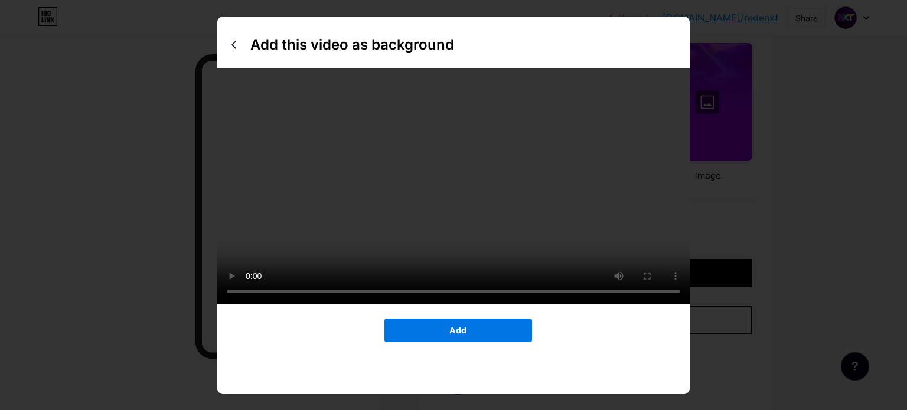
click at [478, 343] on button "Add" at bounding box center [458, 331] width 148 height 24
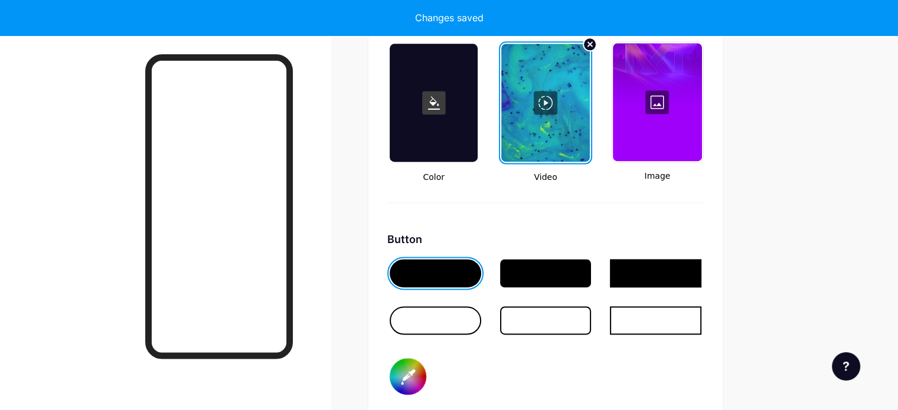
type input "#ffffff"
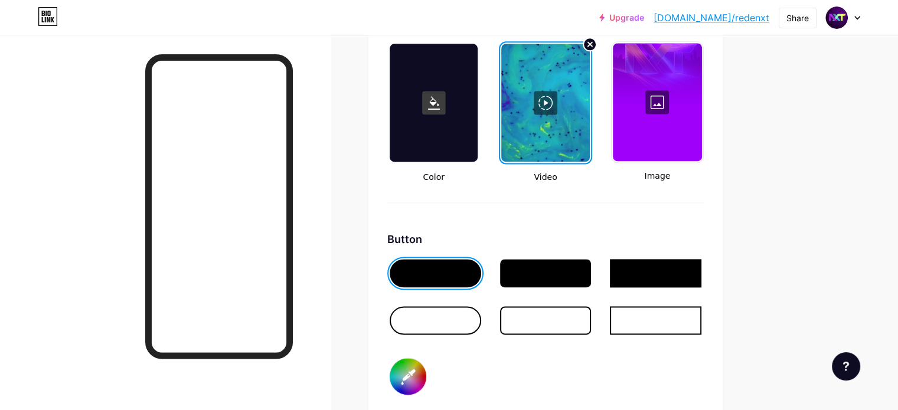
click at [589, 96] on div at bounding box center [545, 103] width 88 height 118
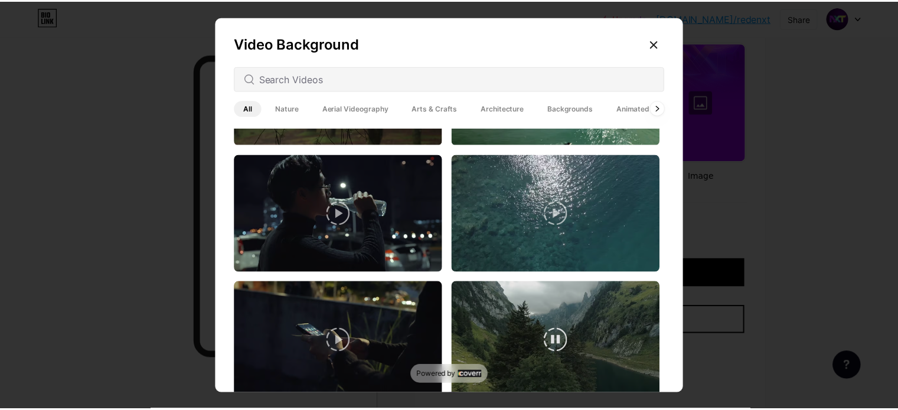
scroll to position [2897, 0]
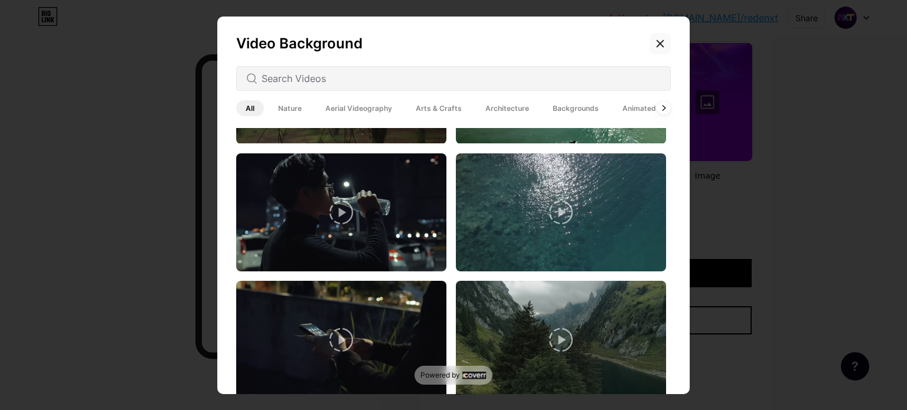
click at [656, 42] on icon at bounding box center [660, 43] width 9 height 9
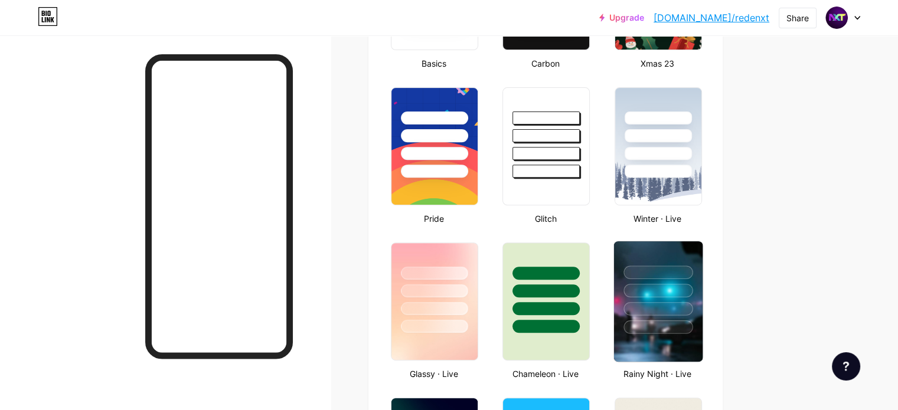
scroll to position [501, 0]
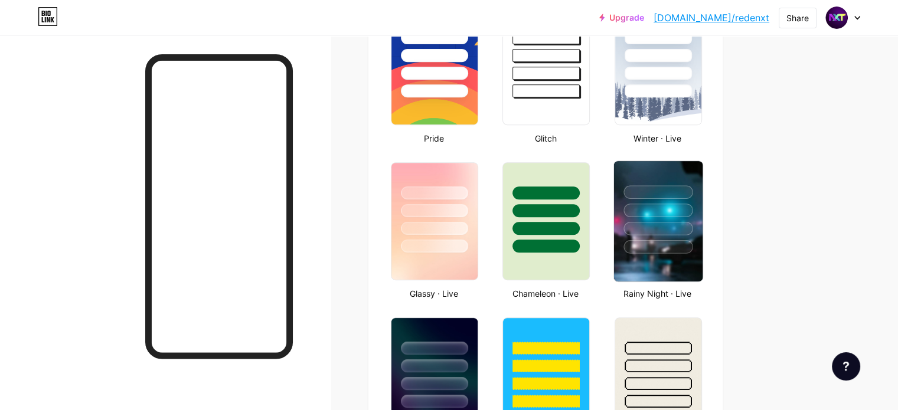
click at [702, 217] on div at bounding box center [658, 207] width 89 height 93
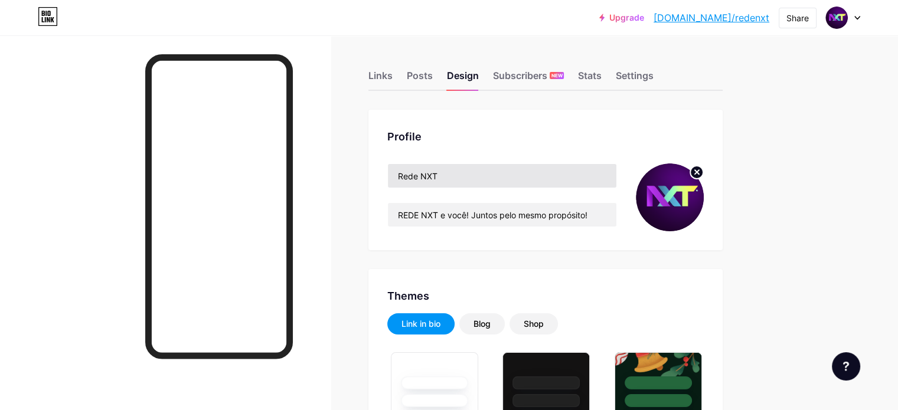
scroll to position [0, 0]
click at [564, 74] on div "Subscribers NEW" at bounding box center [528, 79] width 71 height 21
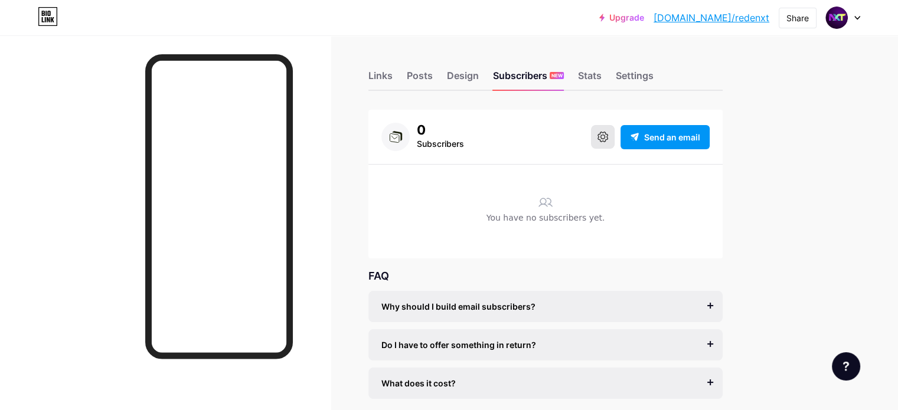
click at [608, 139] on icon at bounding box center [603, 137] width 11 height 11
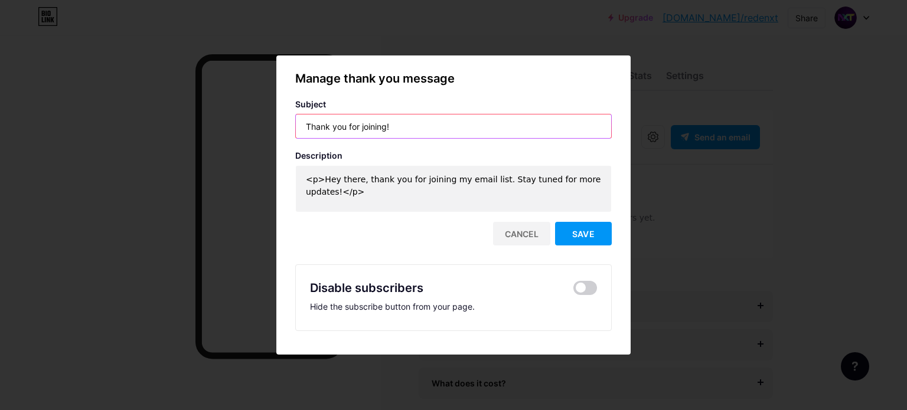
click at [394, 127] on input "Thank you for joining!" at bounding box center [453, 127] width 315 height 24
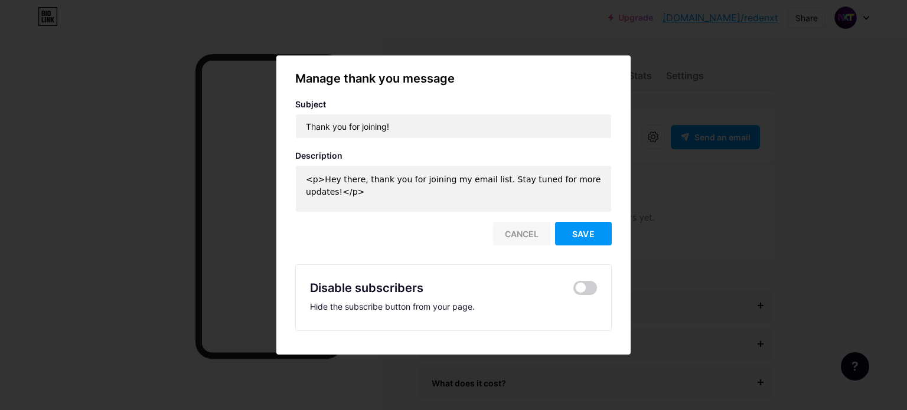
click at [518, 229] on div "Cancel" at bounding box center [521, 234] width 57 height 24
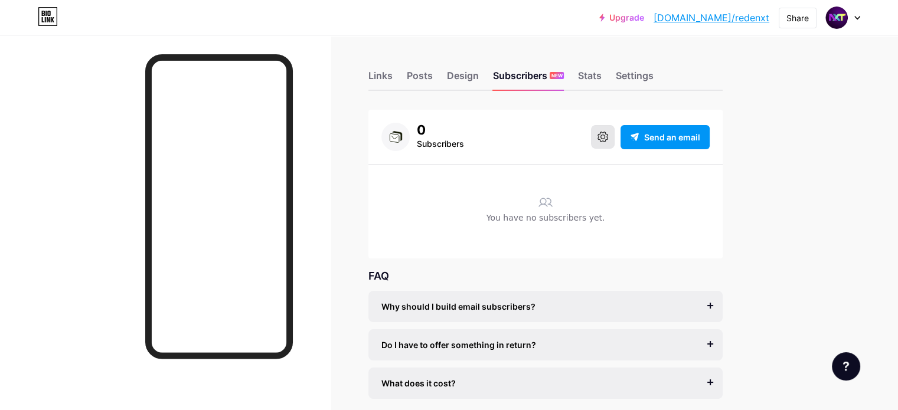
click at [608, 141] on icon at bounding box center [603, 137] width 11 height 11
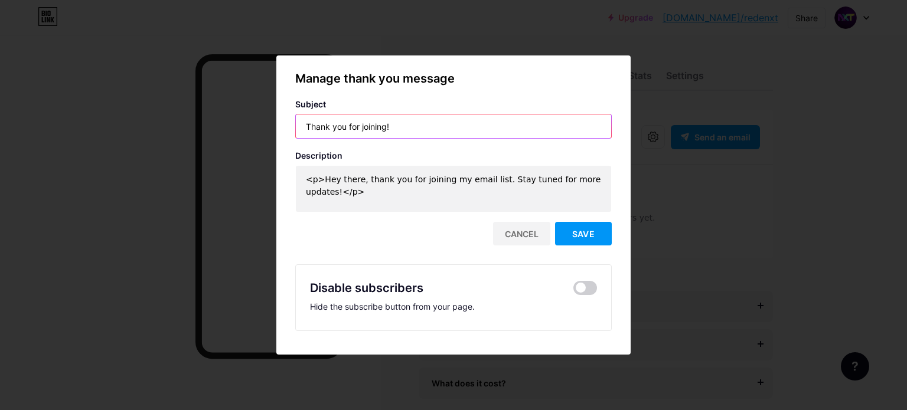
click at [389, 122] on input "Thank you for joining!" at bounding box center [453, 127] width 315 height 24
drag, startPoint x: 405, startPoint y: 128, endPoint x: 286, endPoint y: 123, distance: 118.8
click at [286, 123] on div "Manage thank you message Subject Thank you for joining! Description <p>Hey ther…" at bounding box center [453, 205] width 354 height 271
type input "Obrigado por se inscrever!"
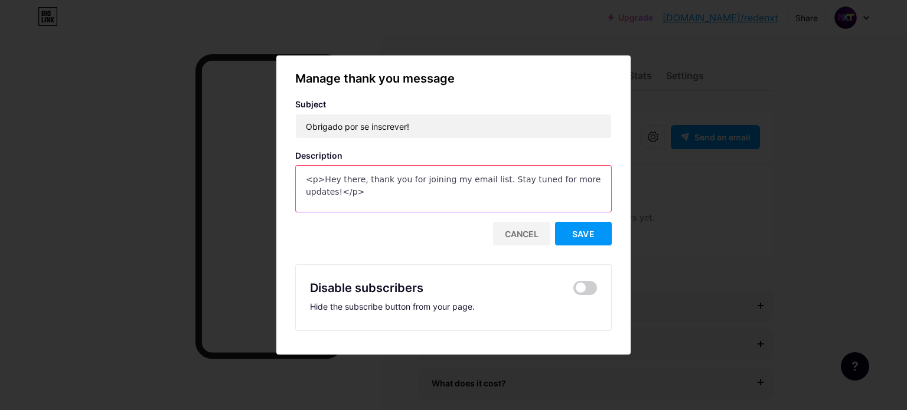
drag, startPoint x: 318, startPoint y: 179, endPoint x: 589, endPoint y: 177, distance: 271.1
click at [589, 177] on textarea "<p>Hey there, thank you for joining my email list. Stay tuned for more updates!…" at bounding box center [453, 189] width 315 height 47
drag, startPoint x: 513, startPoint y: 176, endPoint x: 475, endPoint y: 177, distance: 37.8
click at [475, 177] on textarea "<p>Estamos felizes em você querer fazer parte desta rede! Fique ligado para rec…" at bounding box center [453, 189] width 315 height 47
type textarea "<p>Estamos felizes em você querer fazer parte da Rede NXT! Fique ligado para re…"
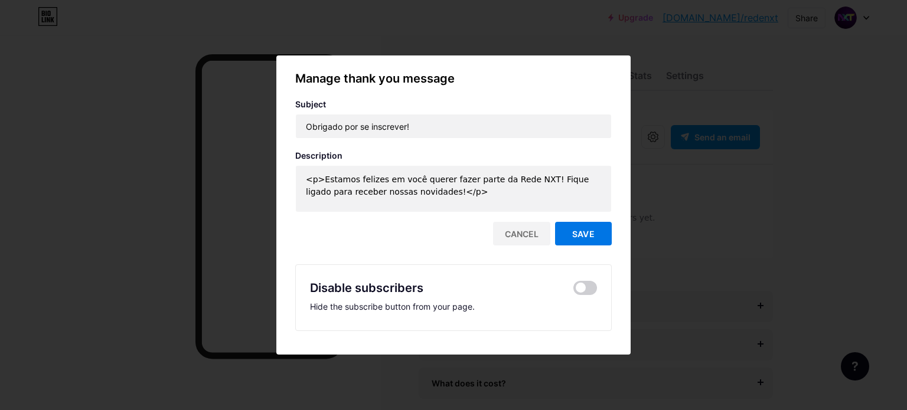
click at [579, 231] on span "Save" at bounding box center [583, 234] width 22 height 10
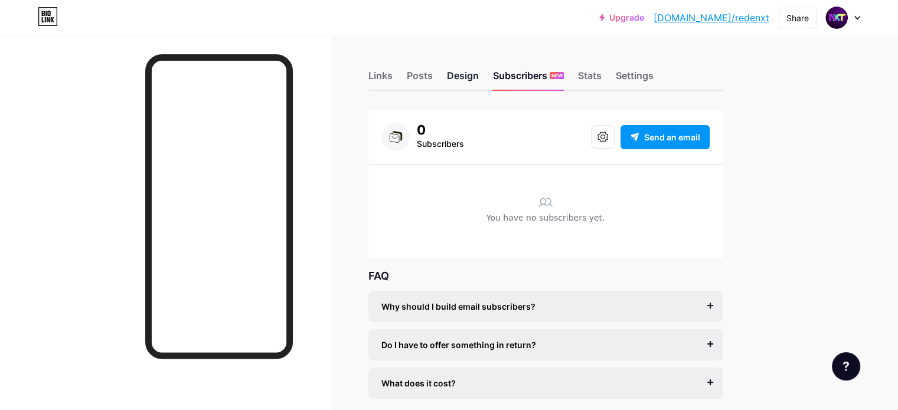
click at [479, 75] on div "Design" at bounding box center [463, 79] width 32 height 21
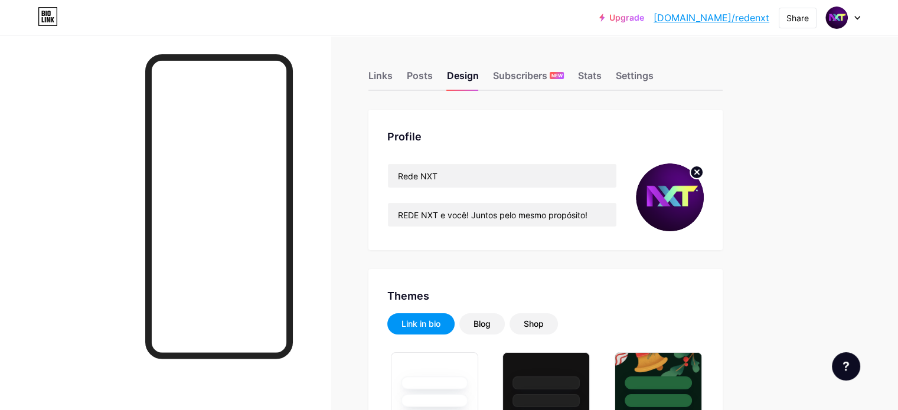
click at [737, 17] on link "[DOMAIN_NAME]/redenxt" at bounding box center [712, 18] width 116 height 14
click at [433, 73] on div "Posts" at bounding box center [420, 79] width 26 height 21
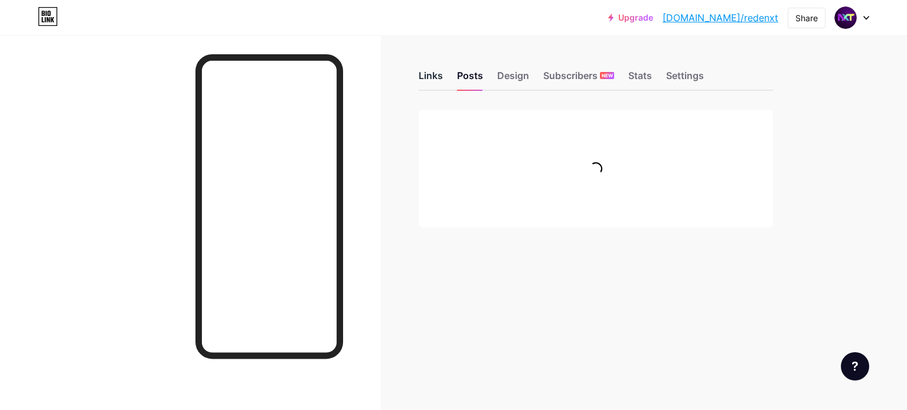
click at [425, 71] on div "Links" at bounding box center [431, 79] width 24 height 21
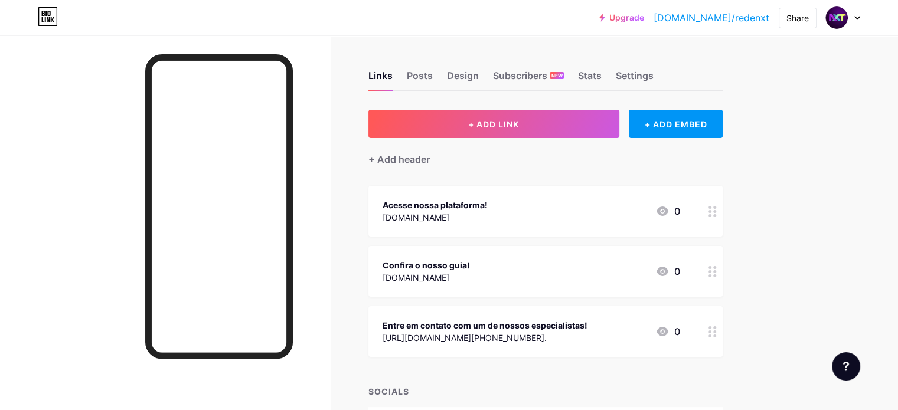
click at [658, 210] on div "Acesse nossa plataforma! [DOMAIN_NAME] 0" at bounding box center [532, 211] width 298 height 27
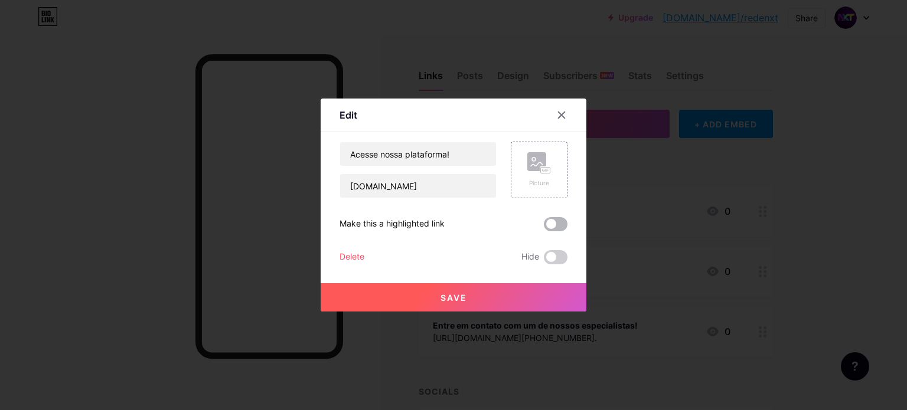
click at [555, 224] on span at bounding box center [556, 224] width 24 height 14
click at [544, 227] on input "checkbox" at bounding box center [544, 227] width 0 height 0
click at [457, 293] on span "Save" at bounding box center [454, 298] width 27 height 10
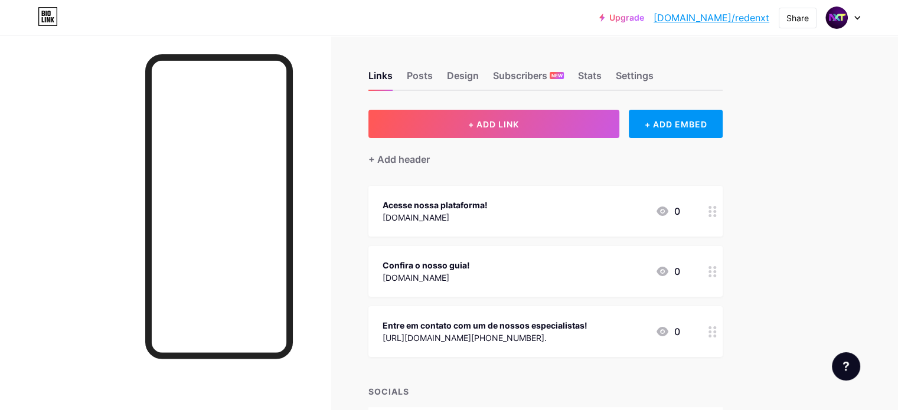
click at [572, 207] on div "Acesse nossa plataforma! [DOMAIN_NAME] 0" at bounding box center [532, 211] width 298 height 27
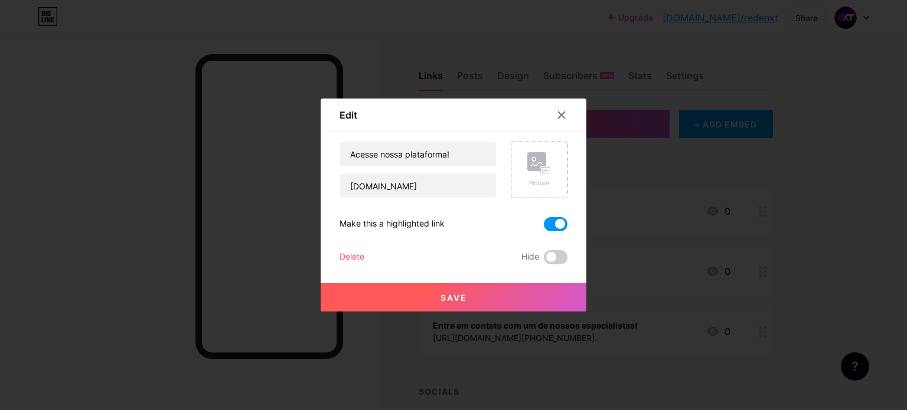
click at [552, 166] on div "Picture" at bounding box center [539, 170] width 57 height 57
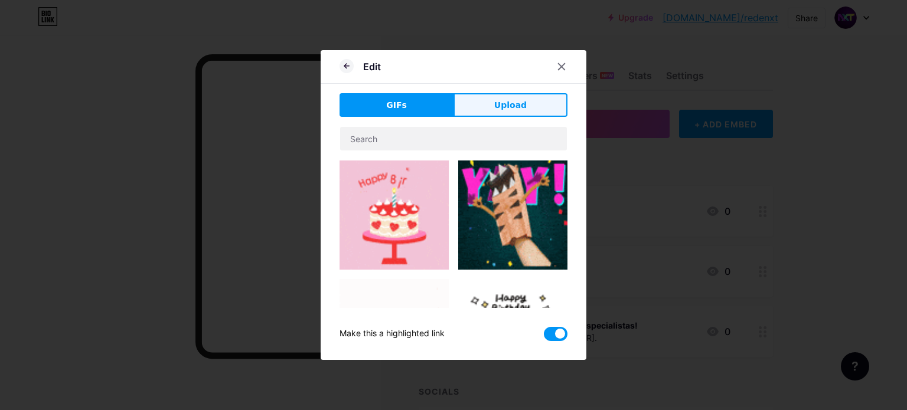
click at [529, 97] on button "Upload" at bounding box center [511, 105] width 114 height 24
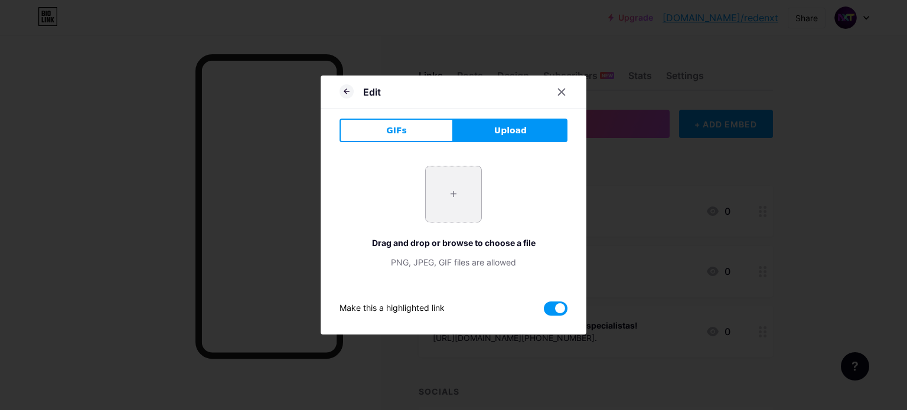
click at [445, 191] on input "file" at bounding box center [454, 195] width 56 height 56
type input "C:\fakepath\branding nxt.png"
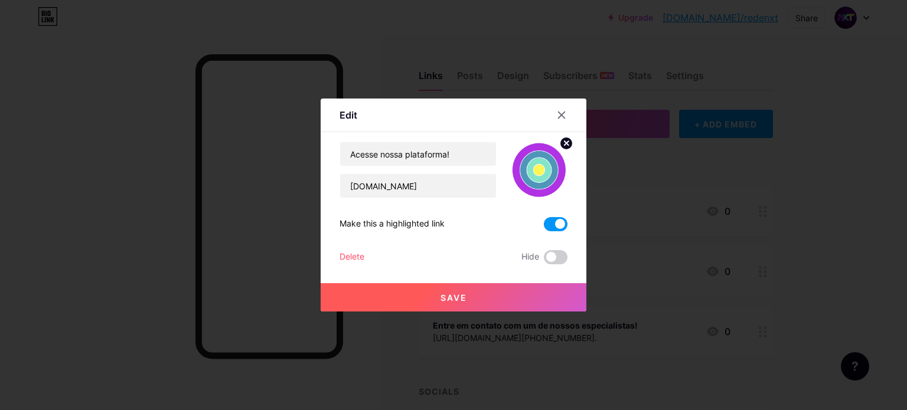
click at [463, 298] on button "Save" at bounding box center [454, 297] width 266 height 28
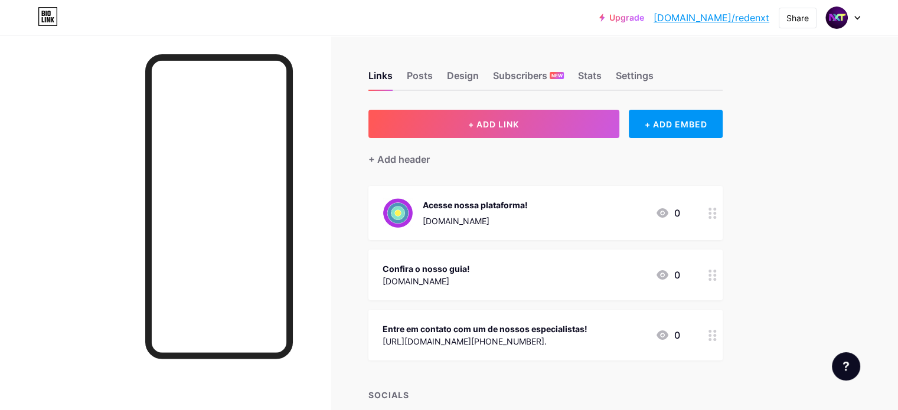
click at [745, 23] on link "[DOMAIN_NAME]/redenxt" at bounding box center [712, 18] width 116 height 14
click at [510, 203] on div "Acesse nossa plataforma!" at bounding box center [475, 205] width 105 height 12
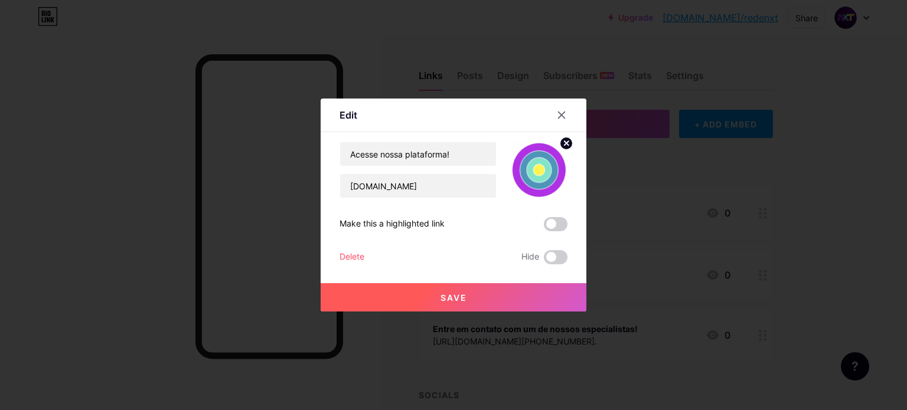
click at [560, 143] on circle at bounding box center [566, 143] width 13 height 13
click at [541, 168] on rect at bounding box center [545, 171] width 9 height 6
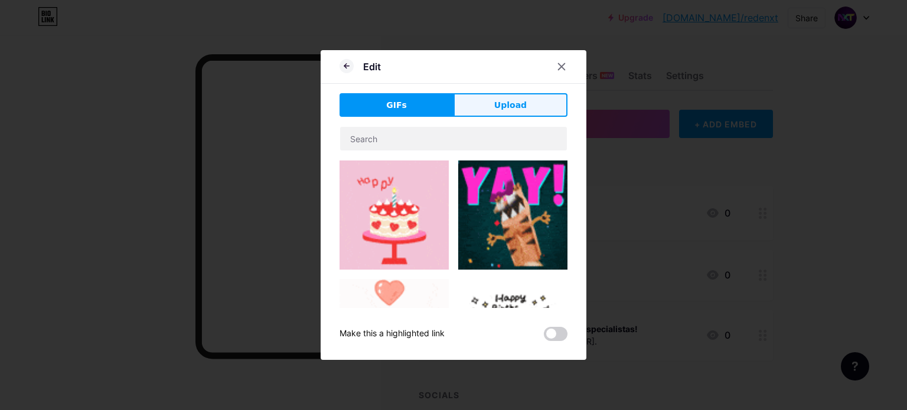
click at [520, 107] on button "Upload" at bounding box center [511, 105] width 114 height 24
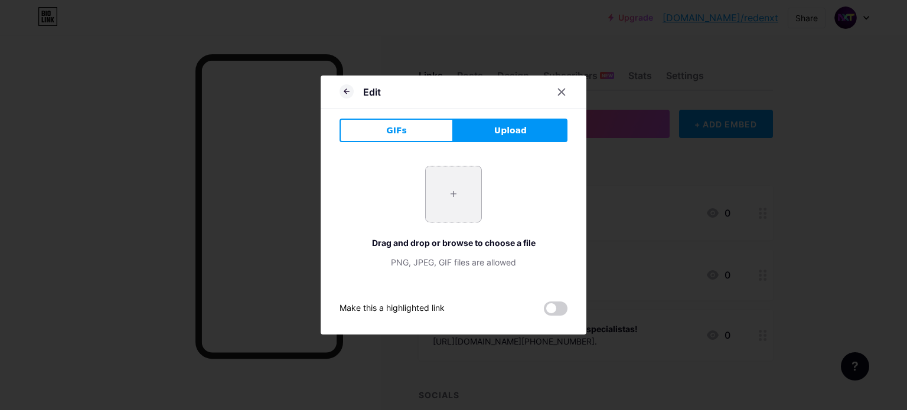
click at [452, 199] on input "file" at bounding box center [454, 195] width 56 height 56
type input "C:\fakepath\perfil whats grupo.jpg"
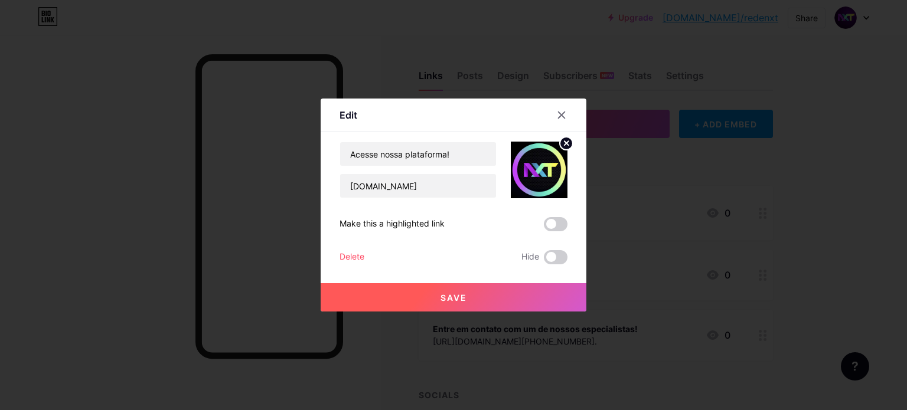
click at [442, 298] on span "Save" at bounding box center [454, 298] width 27 height 10
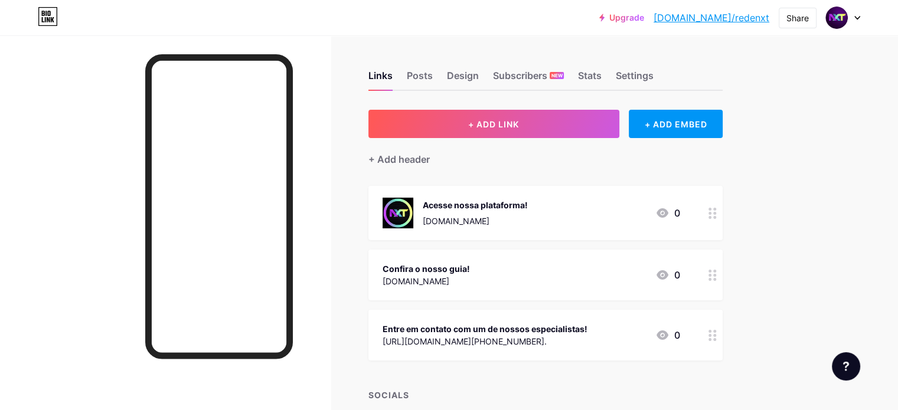
click at [617, 275] on div "Confira o nosso guia! [DOMAIN_NAME] 0" at bounding box center [532, 275] width 298 height 27
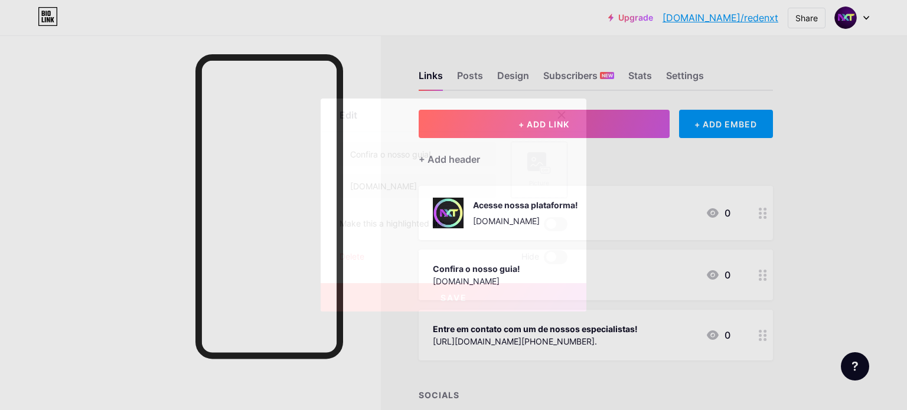
click at [541, 168] on rect at bounding box center [545, 171] width 9 height 6
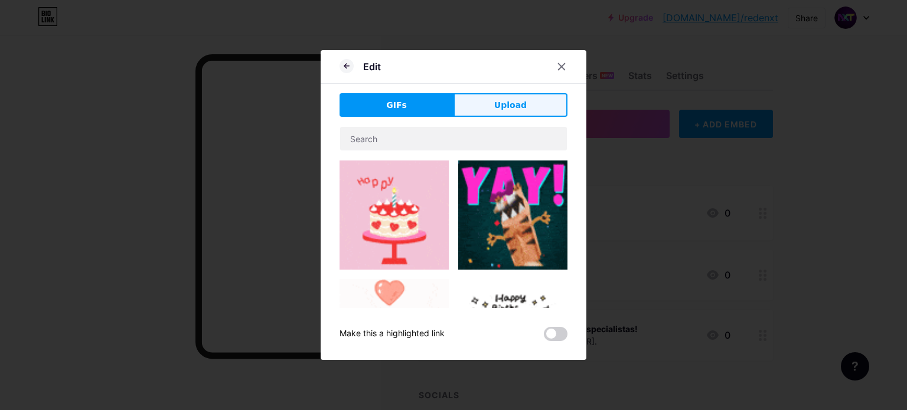
click at [523, 106] on button "Upload" at bounding box center [511, 105] width 114 height 24
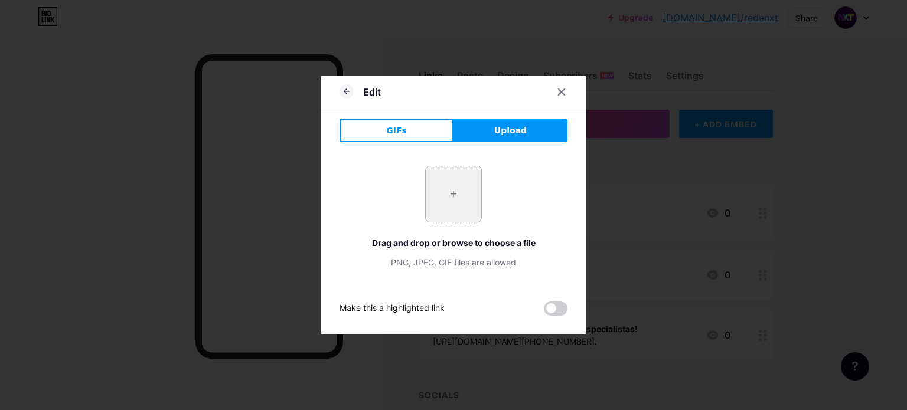
click at [461, 191] on input "file" at bounding box center [454, 195] width 56 height 56
type input "C:\fakepath\perfil whats grupo.jpg"
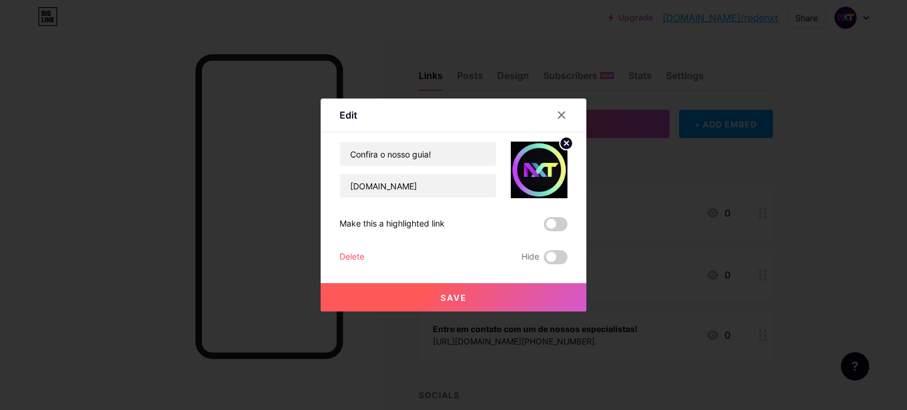
click at [452, 295] on span "Save" at bounding box center [454, 298] width 27 height 10
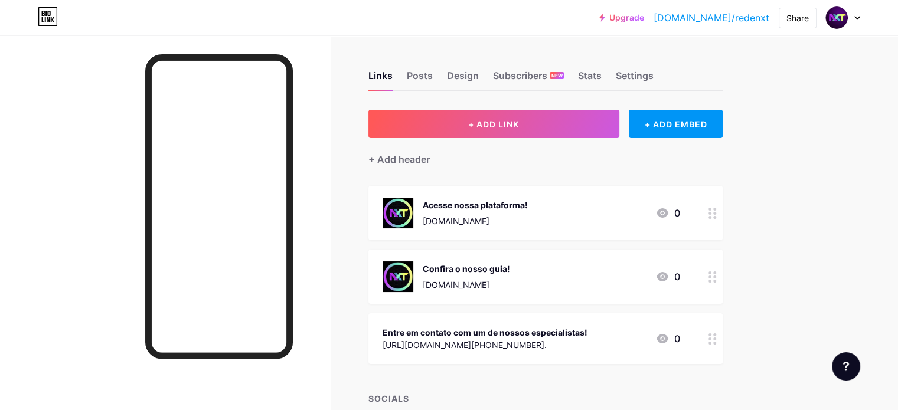
click at [588, 327] on div "Entre em contato com um de nossos especialistas!" at bounding box center [485, 333] width 205 height 12
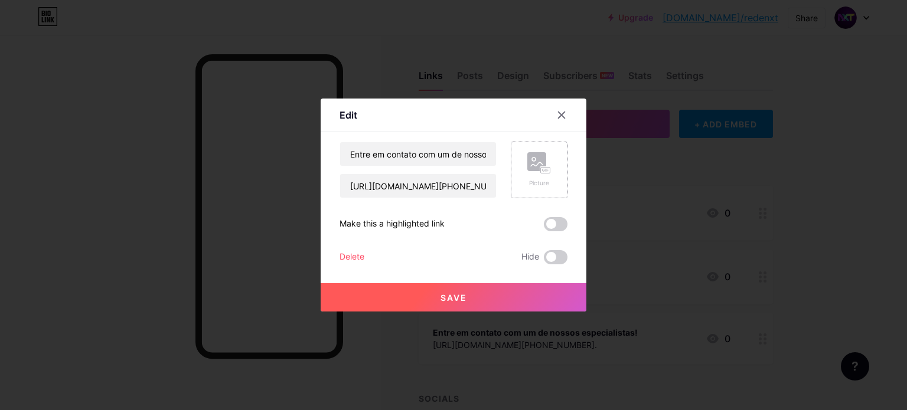
click at [534, 157] on rect at bounding box center [536, 161] width 19 height 19
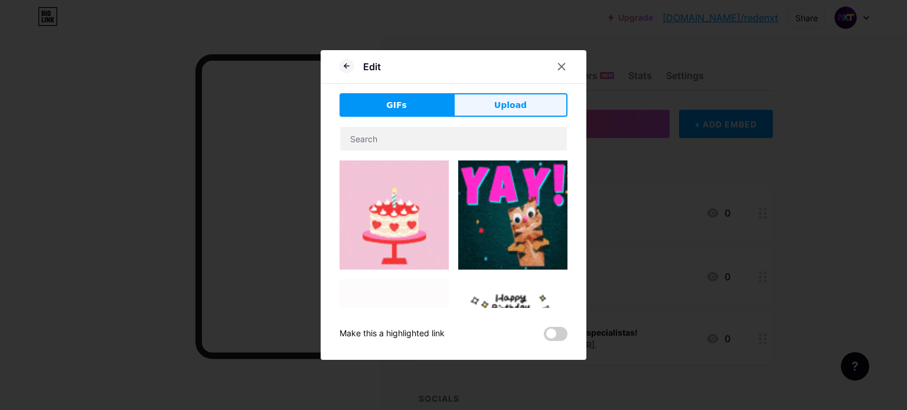
click at [506, 106] on span "Upload" at bounding box center [510, 105] width 32 height 12
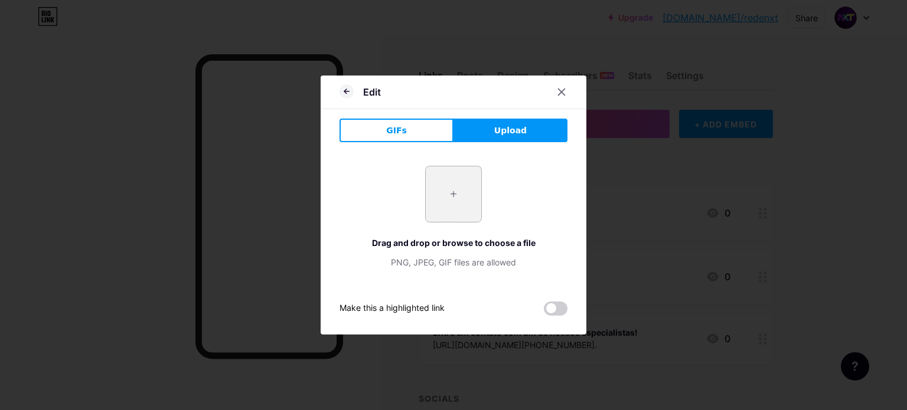
click at [443, 179] on input "file" at bounding box center [454, 195] width 56 height 56
type input "C:\fakepath\perfil whats grupo.jpg"
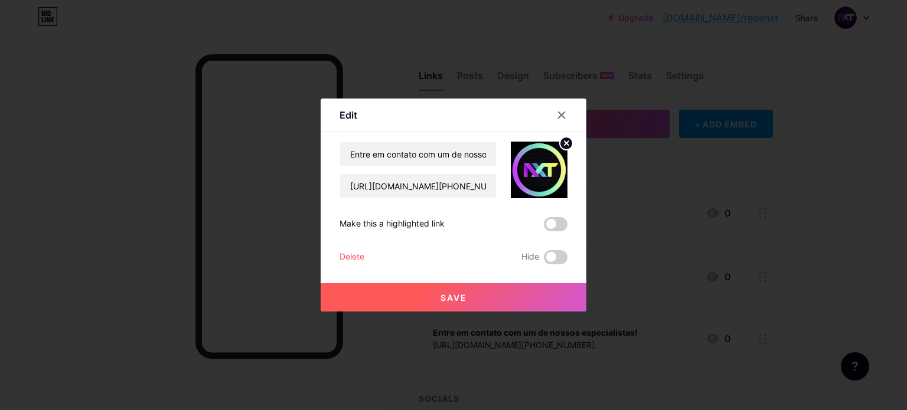
click at [454, 295] on span "Save" at bounding box center [454, 298] width 27 height 10
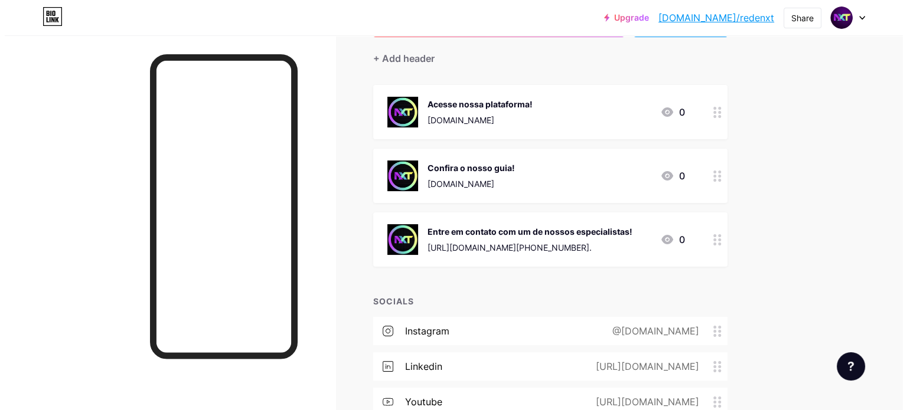
scroll to position [118, 0]
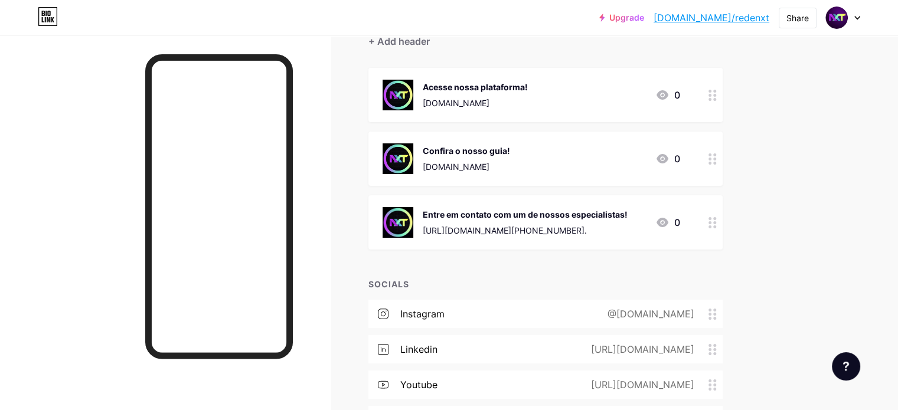
click at [628, 215] on div "Entre em contato com um de nossos especialistas!" at bounding box center [525, 214] width 205 height 12
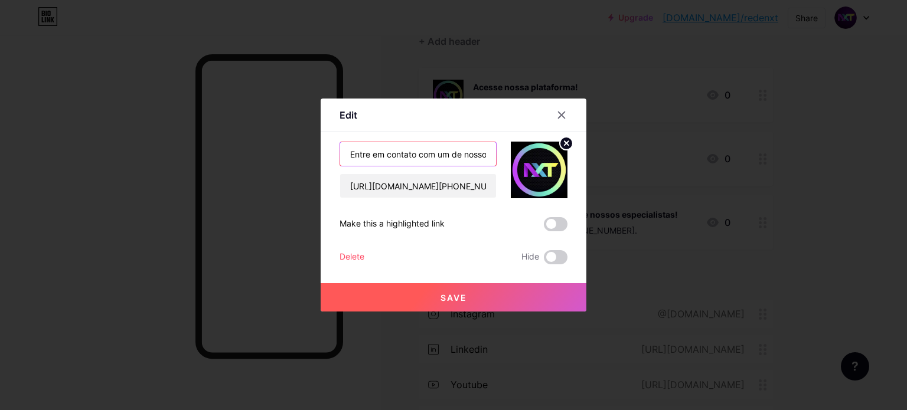
click at [428, 154] on input "Entre em contato com um de nossos especialistas!" at bounding box center [418, 154] width 156 height 24
drag, startPoint x: 340, startPoint y: 154, endPoint x: 529, endPoint y: 158, distance: 189.0
click at [529, 158] on div "Entre em contato com um de nossos especialistas! [URL][DOMAIN_NAME][PHONE_NUMBE…" at bounding box center [454, 170] width 228 height 57
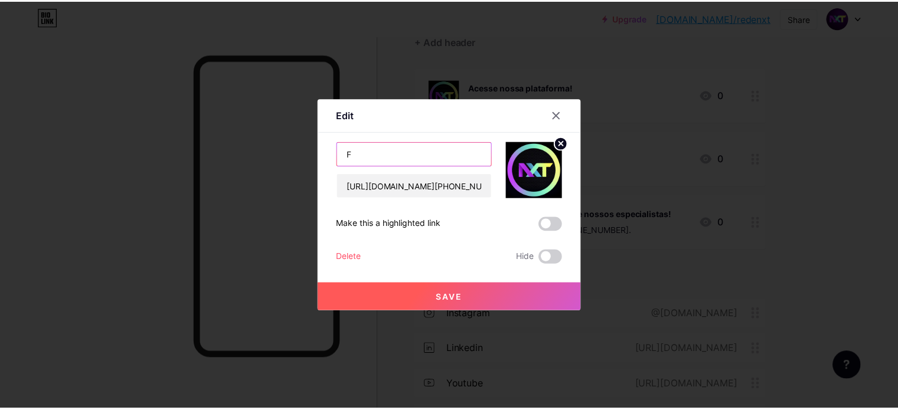
scroll to position [0, 0]
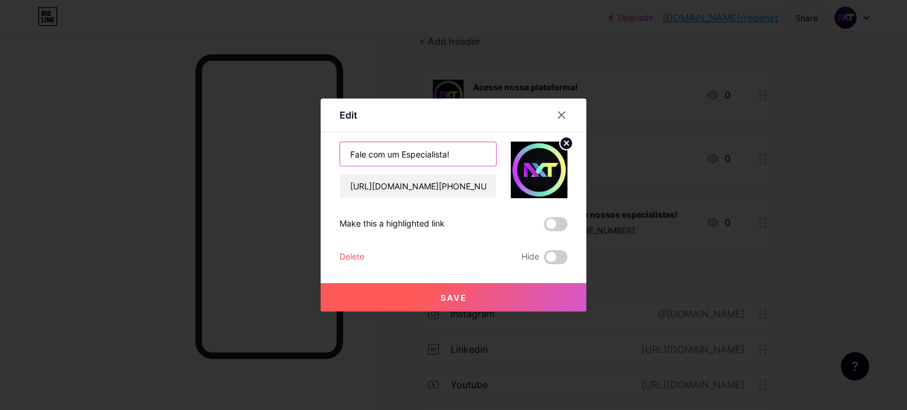
type input "Fale com um Especialista!"
click at [484, 298] on button "Save" at bounding box center [454, 297] width 266 height 28
